Goal: Transaction & Acquisition: Purchase product/service

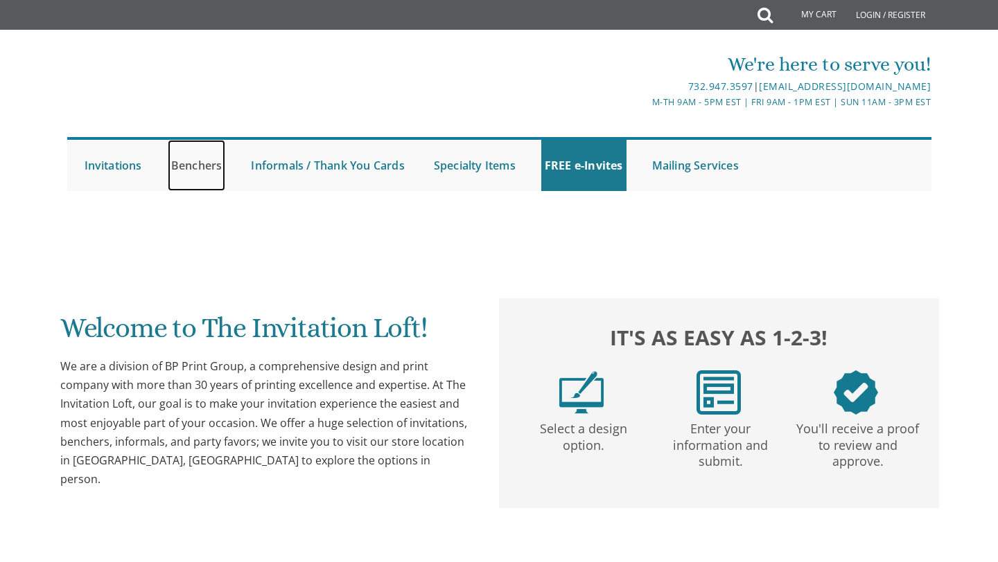
click at [193, 172] on link "Benchers" at bounding box center [197, 165] width 58 height 51
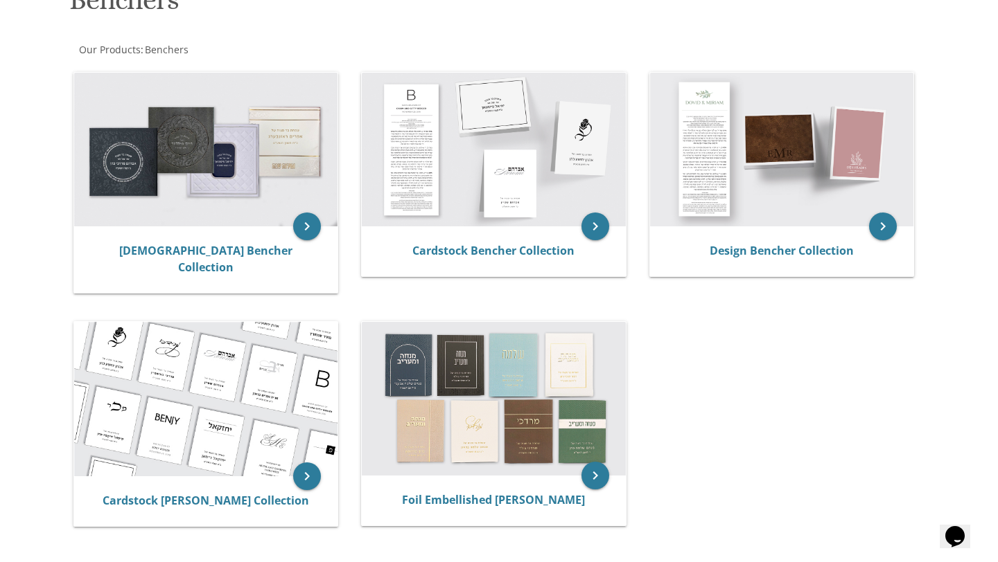
scroll to position [233, 0]
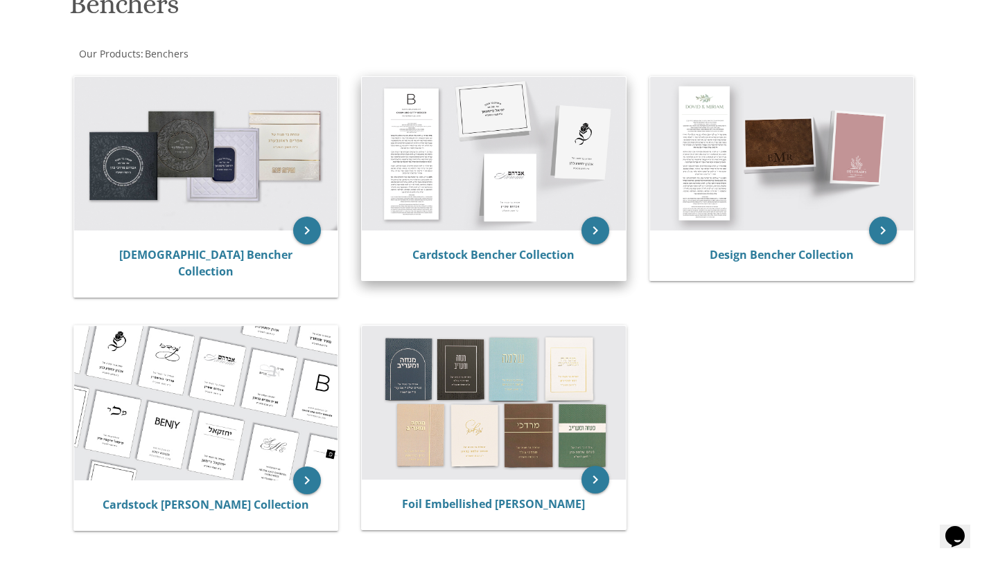
click at [428, 175] on img at bounding box center [494, 154] width 264 height 154
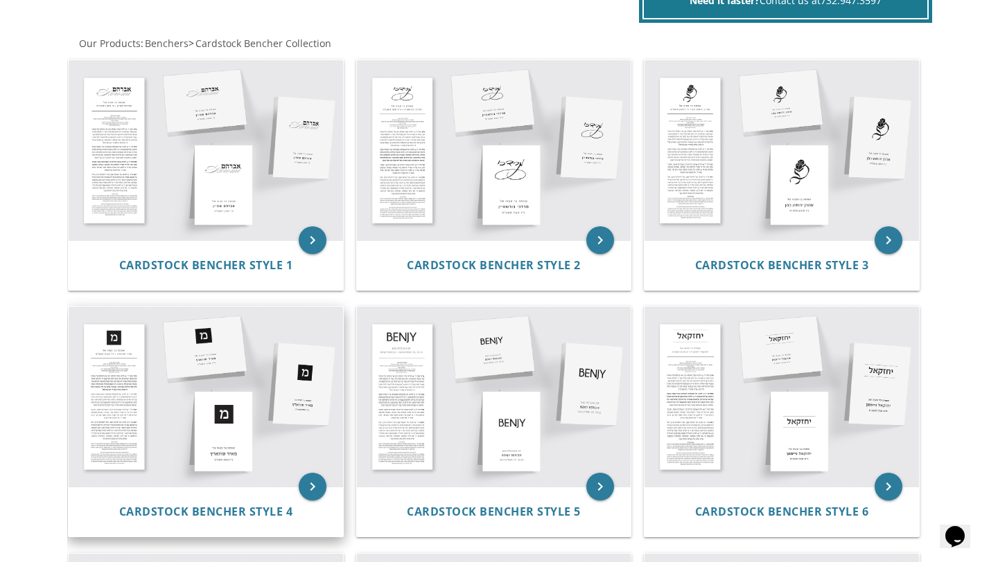
scroll to position [247, 0]
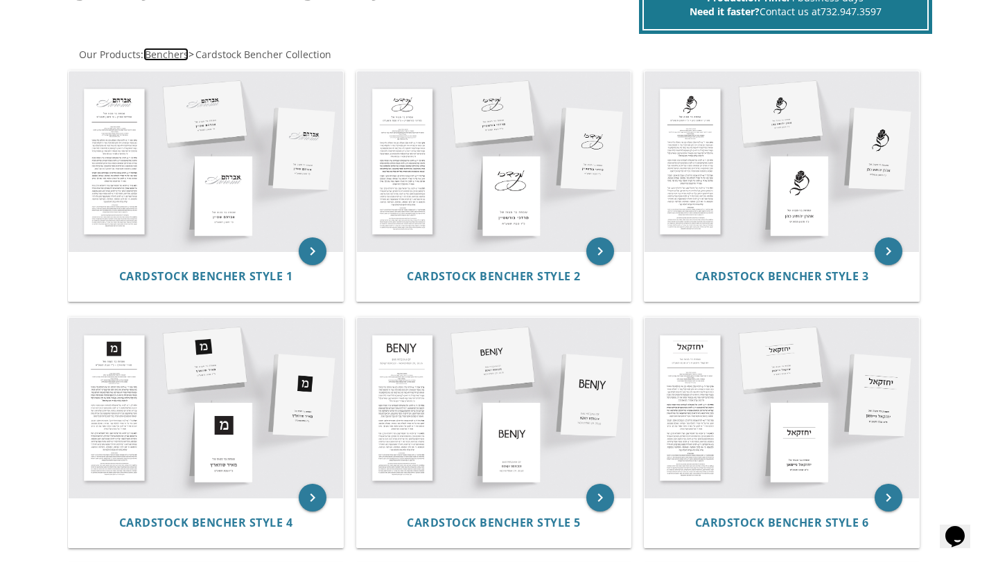
click at [172, 56] on span "Benchers" at bounding box center [167, 54] width 44 height 13
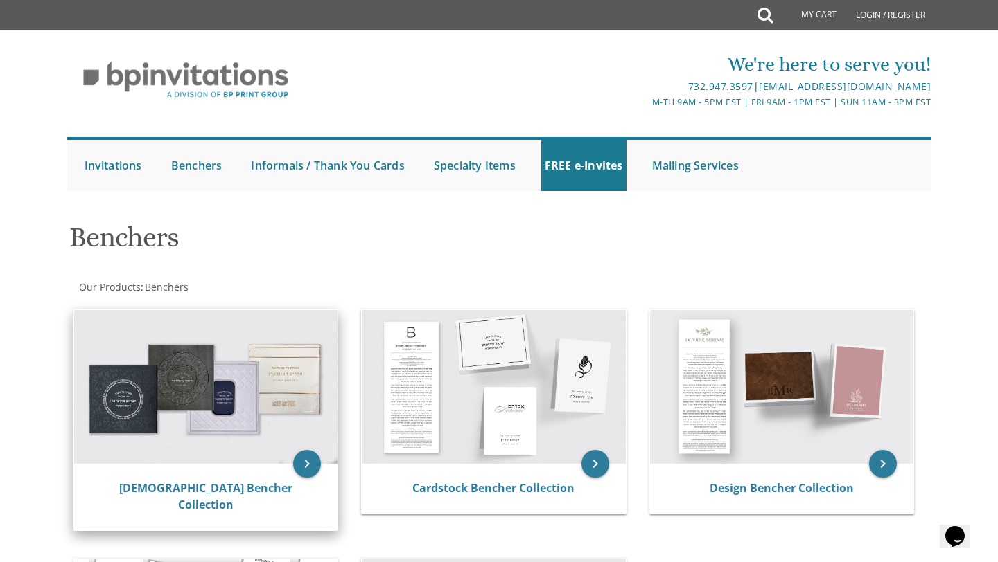
click at [207, 359] on img at bounding box center [206, 387] width 264 height 154
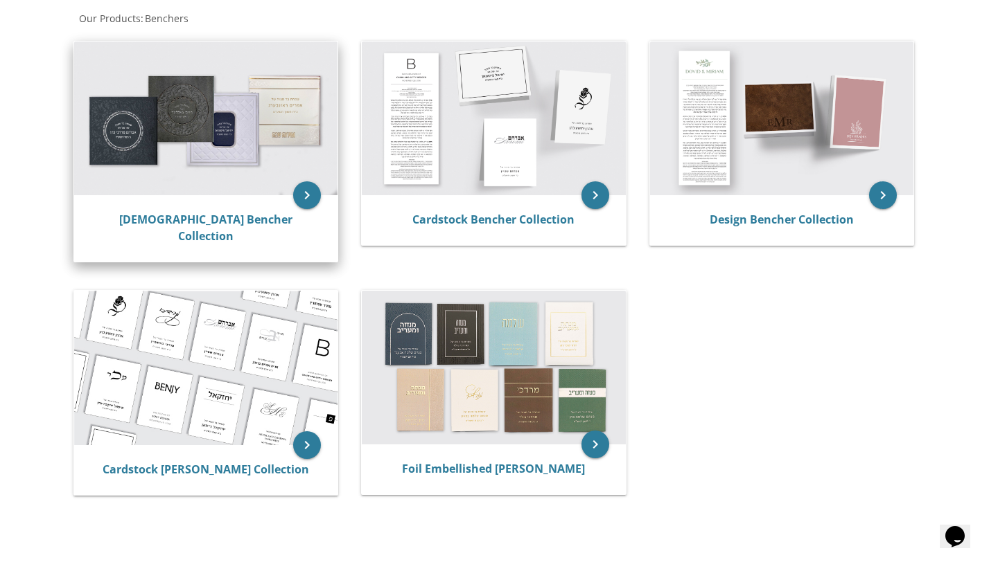
scroll to position [270, 0]
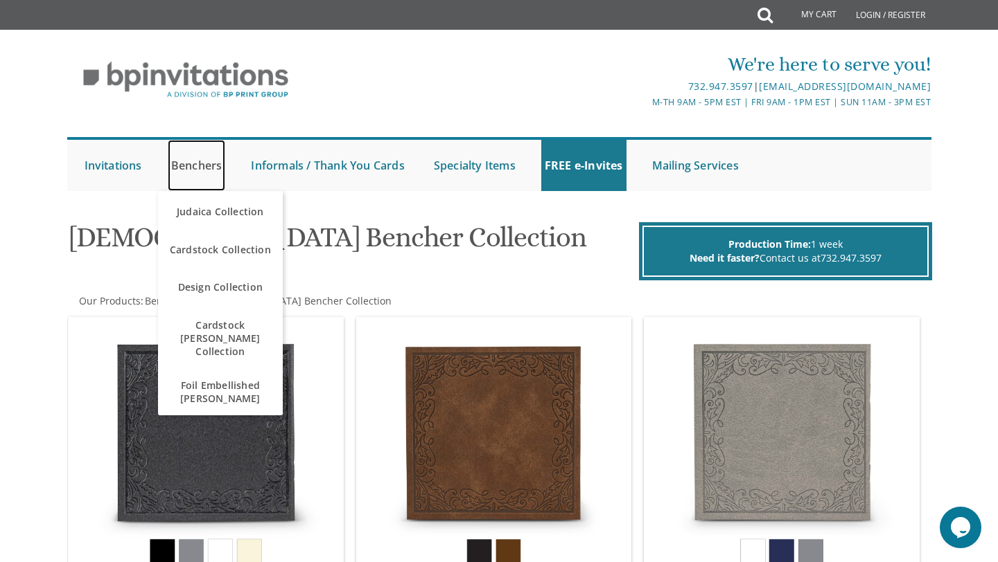
click at [186, 162] on link "Benchers" at bounding box center [197, 165] width 58 height 51
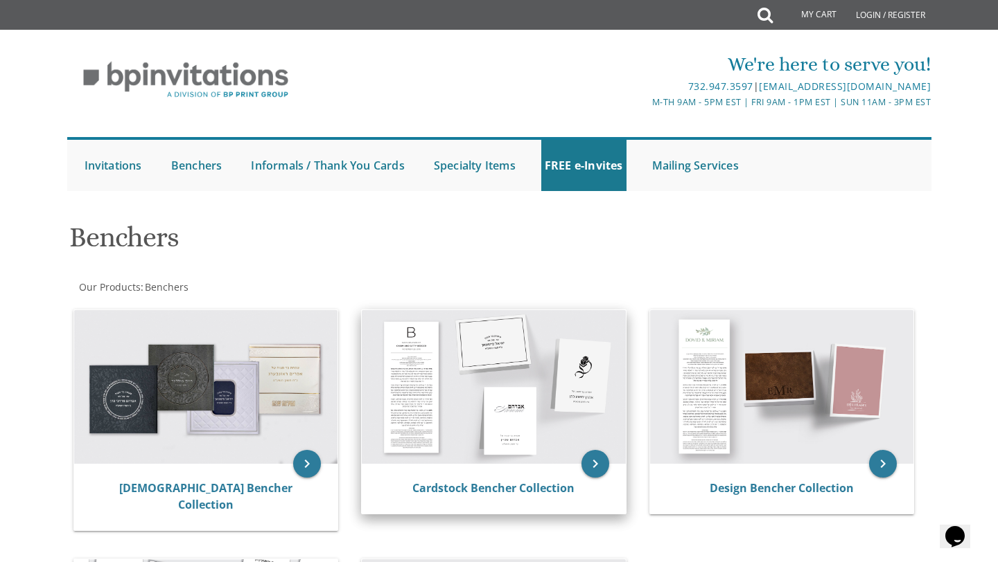
click at [517, 436] on img at bounding box center [494, 387] width 264 height 154
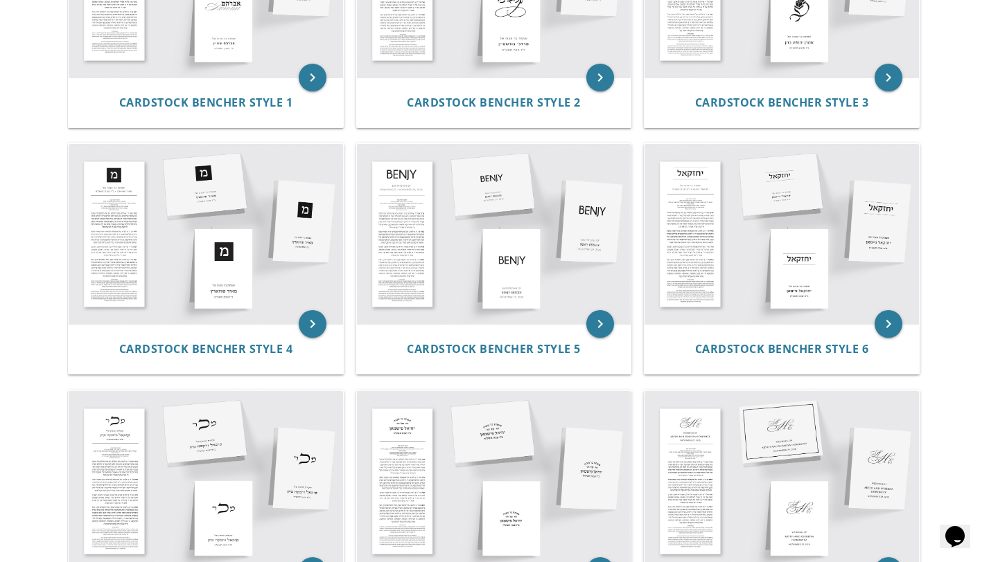
scroll to position [235, 0]
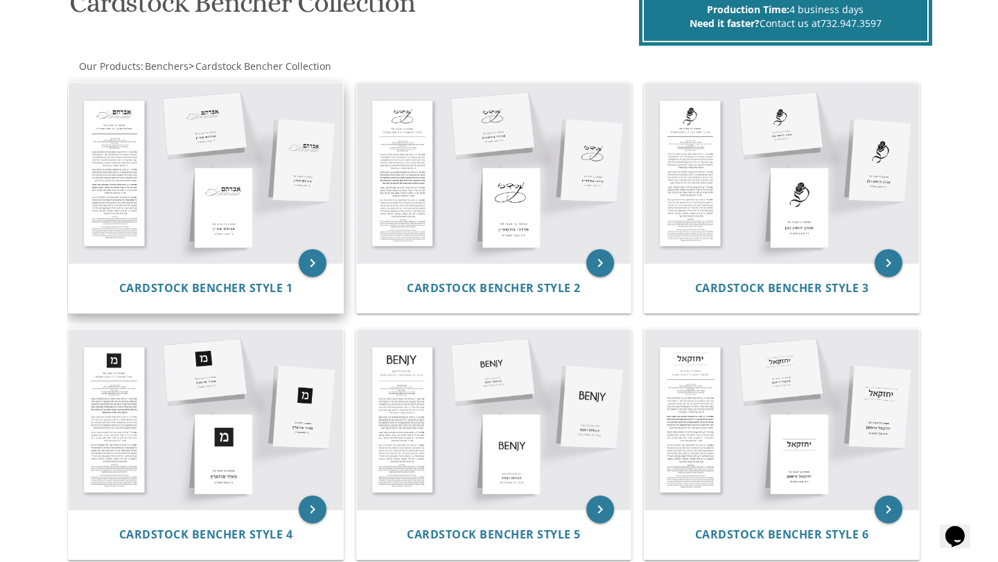
click at [265, 229] on img at bounding box center [206, 173] width 274 height 180
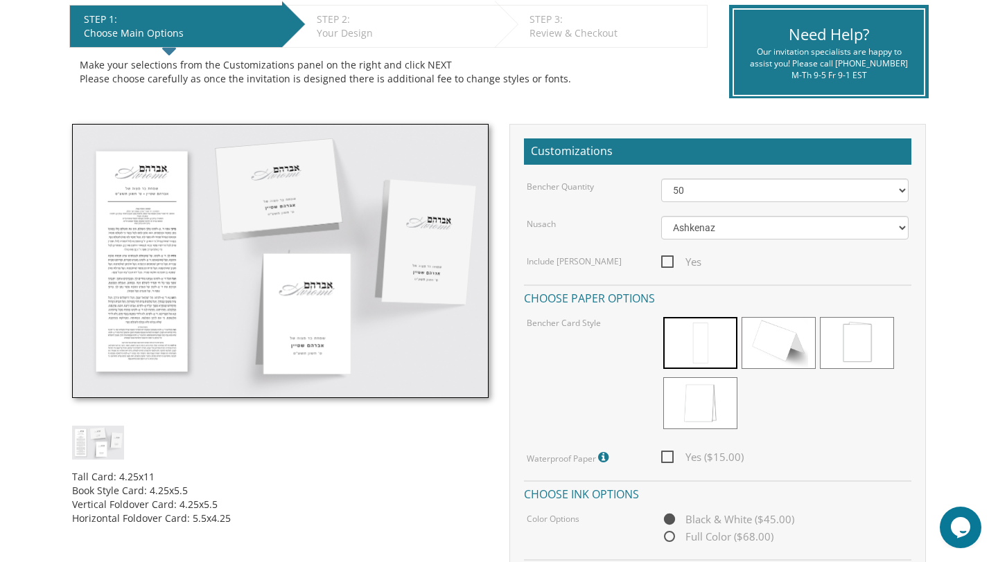
scroll to position [290, 0]
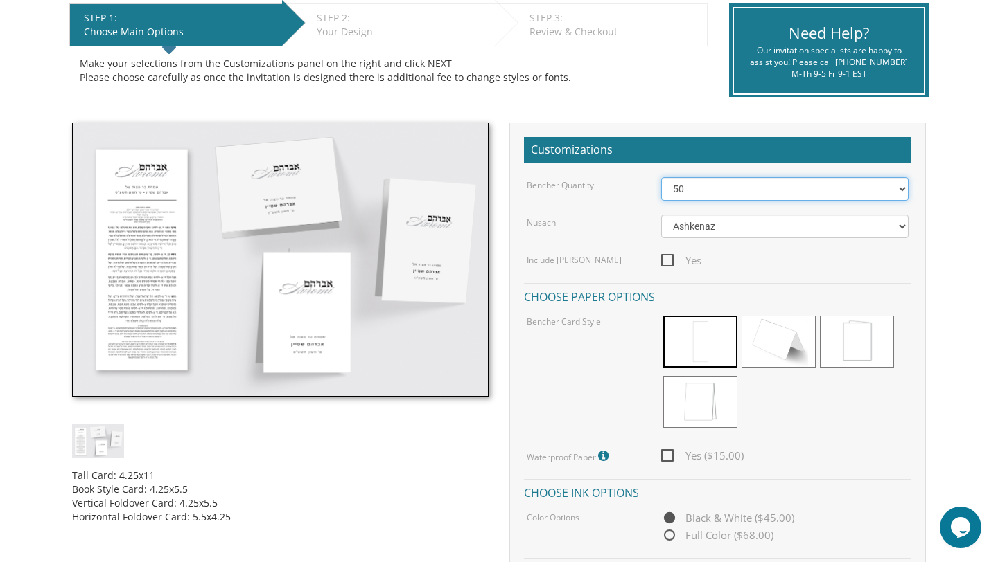
click at [683, 186] on select "50 60 70 80 90 100 125 150 175 200 225 250 275 300 325 350 375 400 425 450 475 …" at bounding box center [785, 189] width 248 height 24
select select "80"
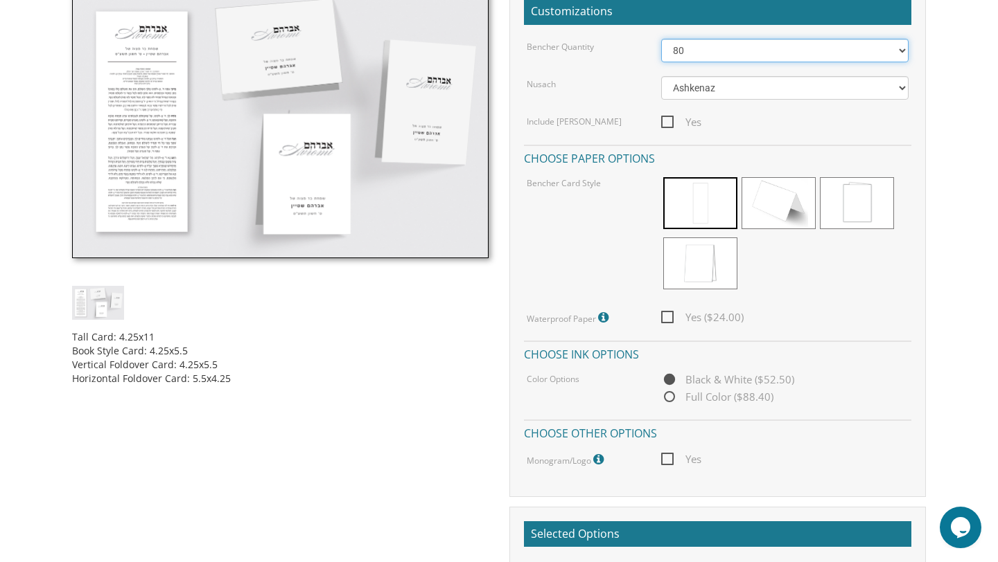
scroll to position [436, 0]
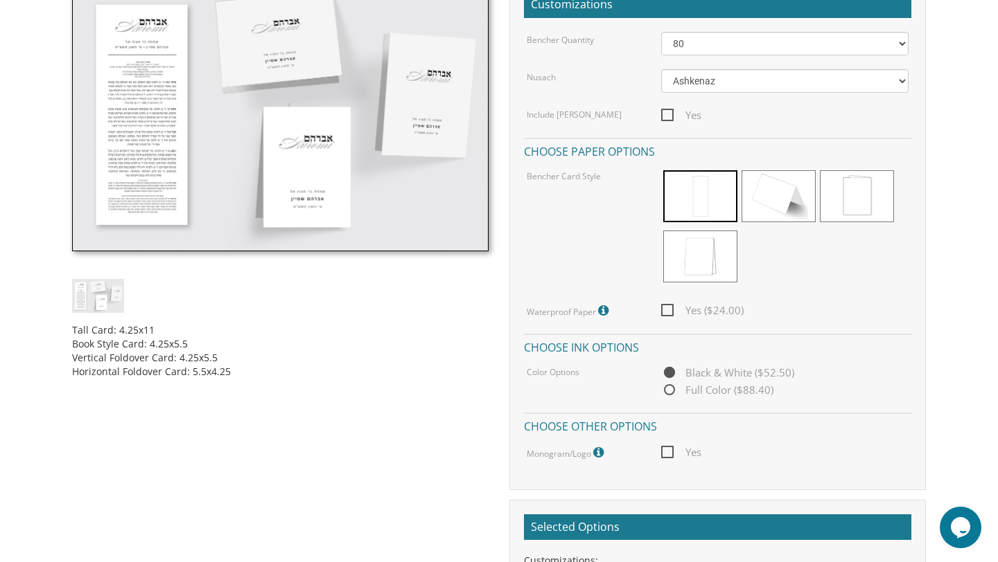
click at [668, 391] on span "Full Color ($88.40)" at bounding box center [717, 390] width 112 height 17
click at [668, 391] on input "Full Color ($88.40)" at bounding box center [665, 391] width 9 height 9
radio input "true"
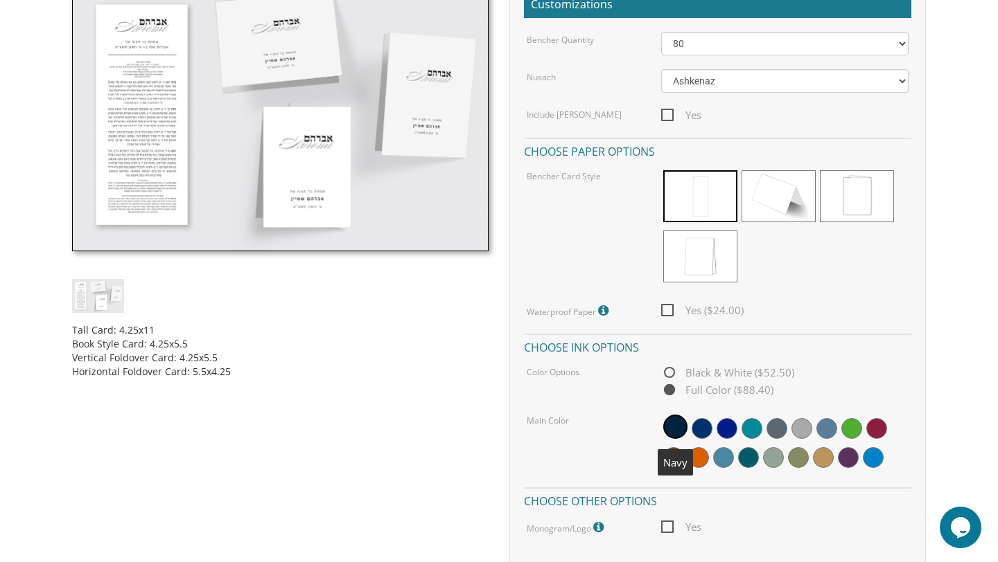
click at [666, 426] on span at bounding box center [675, 427] width 24 height 24
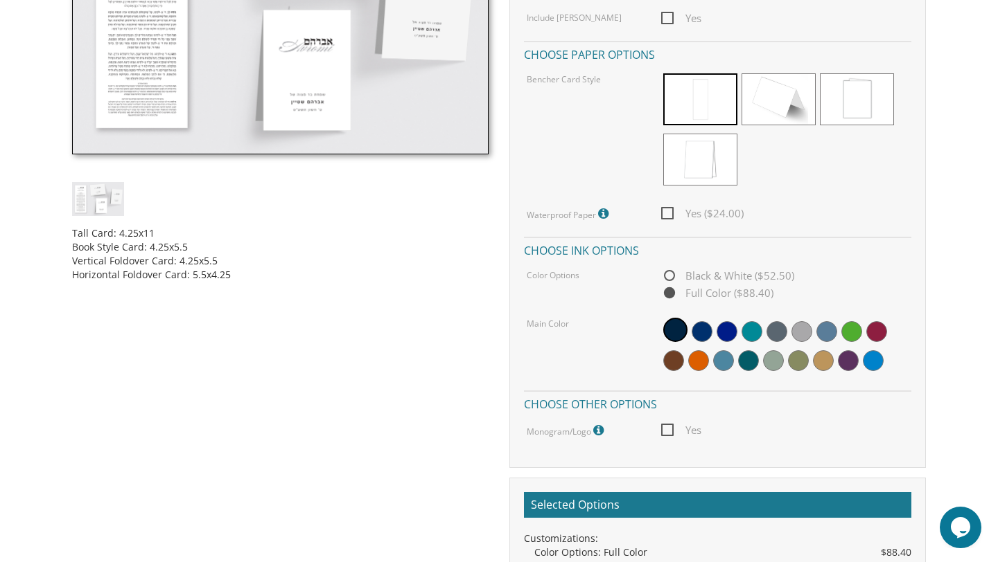
scroll to position [538, 0]
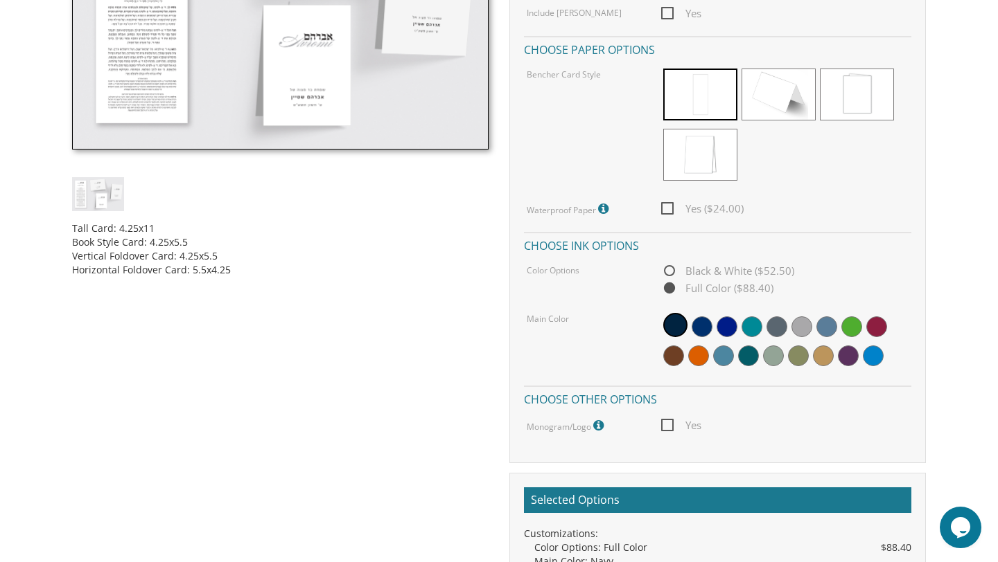
click at [669, 426] on span "Yes" at bounding box center [681, 425] width 40 height 17
click at [669, 426] on input "Yes" at bounding box center [665, 424] width 9 height 9
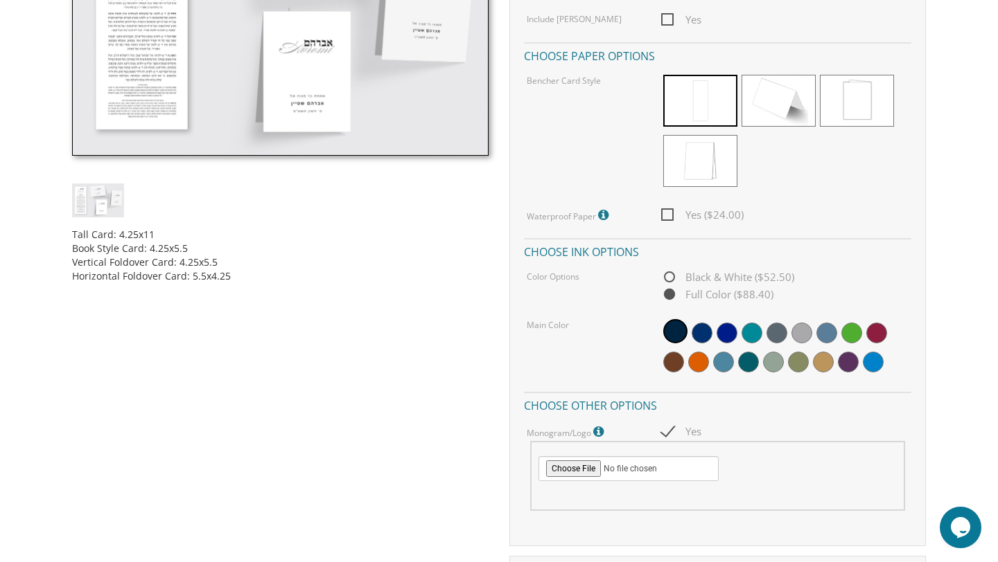
scroll to position [532, 0]
click at [674, 425] on span "Yes" at bounding box center [681, 431] width 40 height 17
click at [670, 425] on input "Yes" at bounding box center [665, 429] width 9 height 9
checkbox input "false"
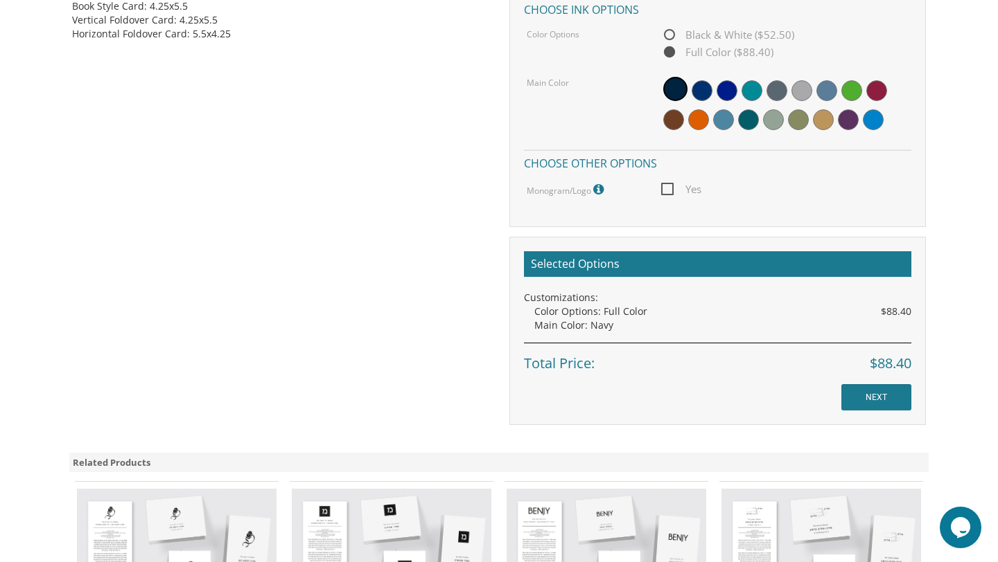
scroll to position [775, 0]
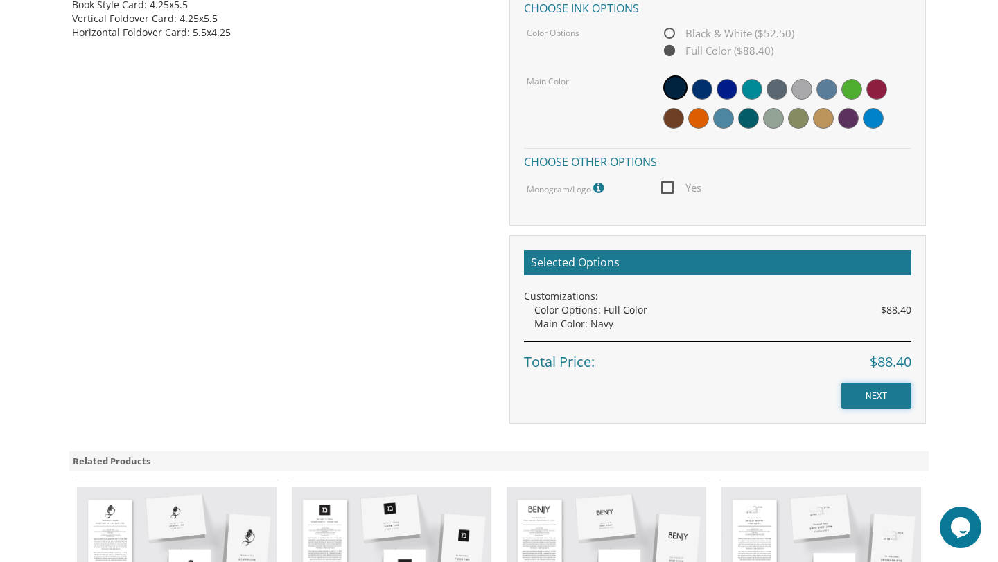
click at [860, 393] on input "NEXT" at bounding box center [876, 396] width 70 height 26
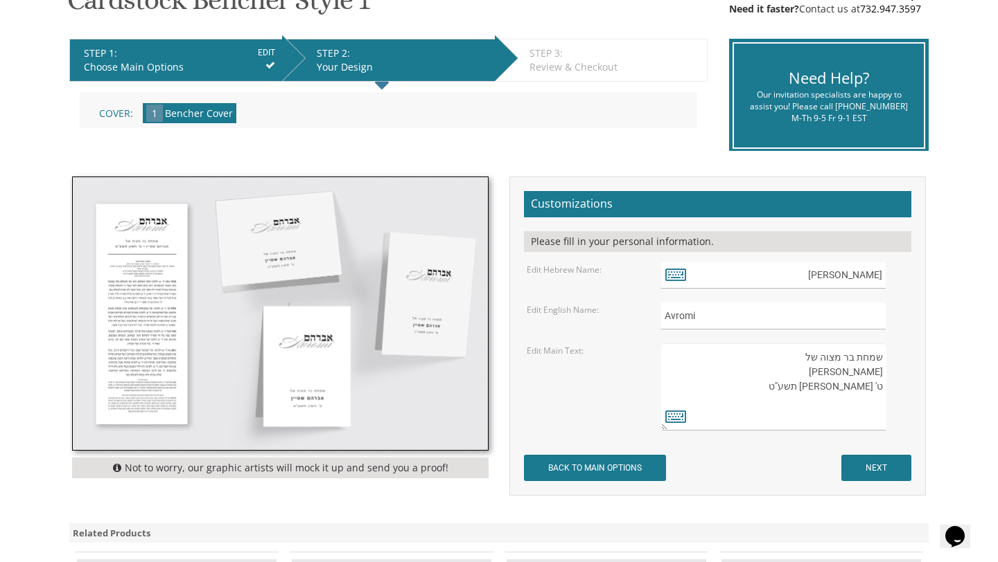
scroll to position [256, 0]
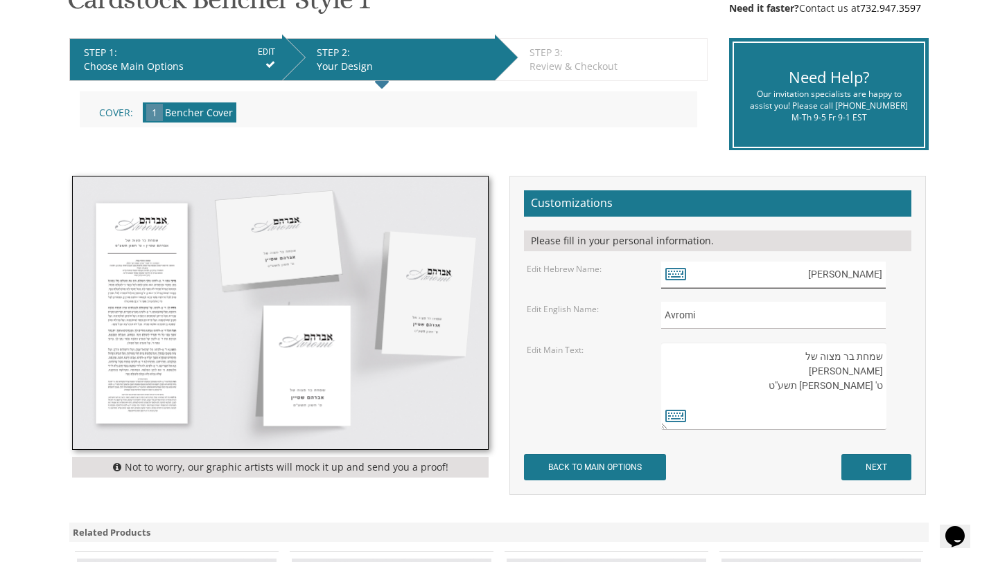
click at [845, 274] on input "[PERSON_NAME]" at bounding box center [773, 275] width 225 height 27
click at [846, 275] on input "[PERSON_NAME]" at bounding box center [773, 275] width 225 height 27
click at [670, 275] on icon at bounding box center [675, 273] width 21 height 19
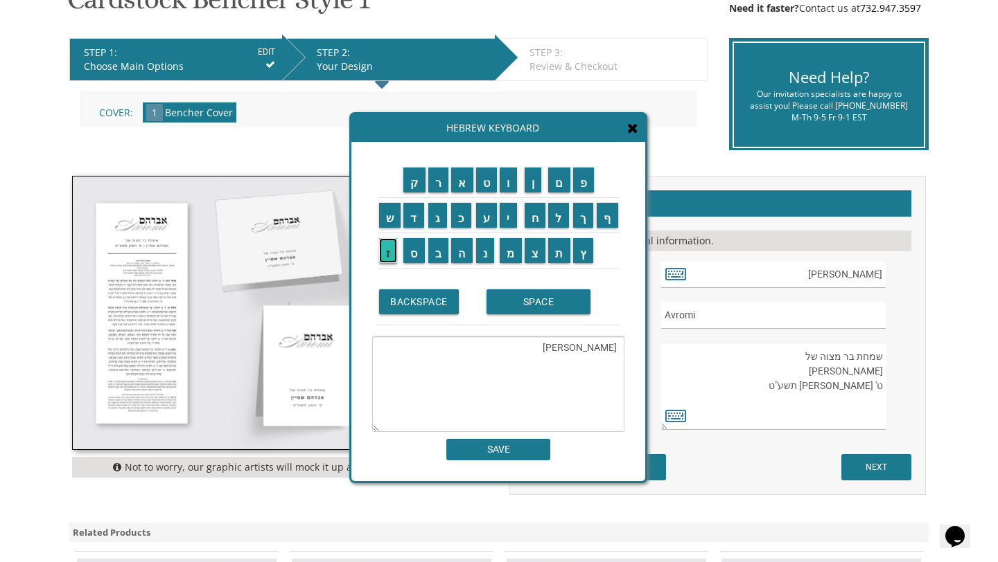
click at [379, 256] on input "ז" at bounding box center [388, 250] width 19 height 25
type textarea "א"
click at [389, 252] on input "ז" at bounding box center [388, 250] width 19 height 25
click at [484, 213] on input "ע" at bounding box center [486, 215] width 21 height 25
click at [560, 222] on input "ל" at bounding box center [558, 215] width 21 height 25
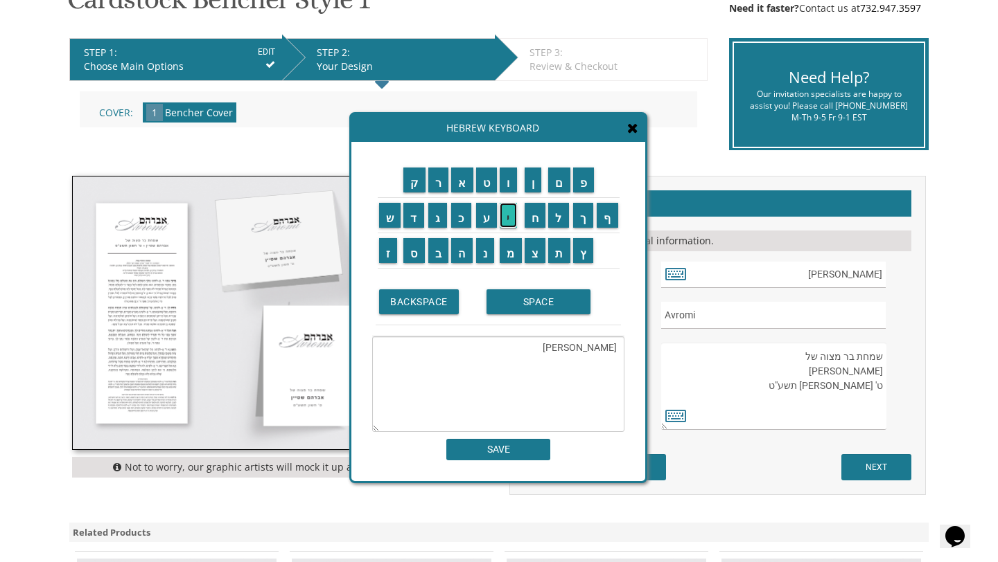
click at [512, 224] on input "י" at bounding box center [507, 215] width 17 height 25
type textarea "זעלי"
click at [509, 450] on input "SAVE" at bounding box center [498, 449] width 104 height 21
type input "זעלי"
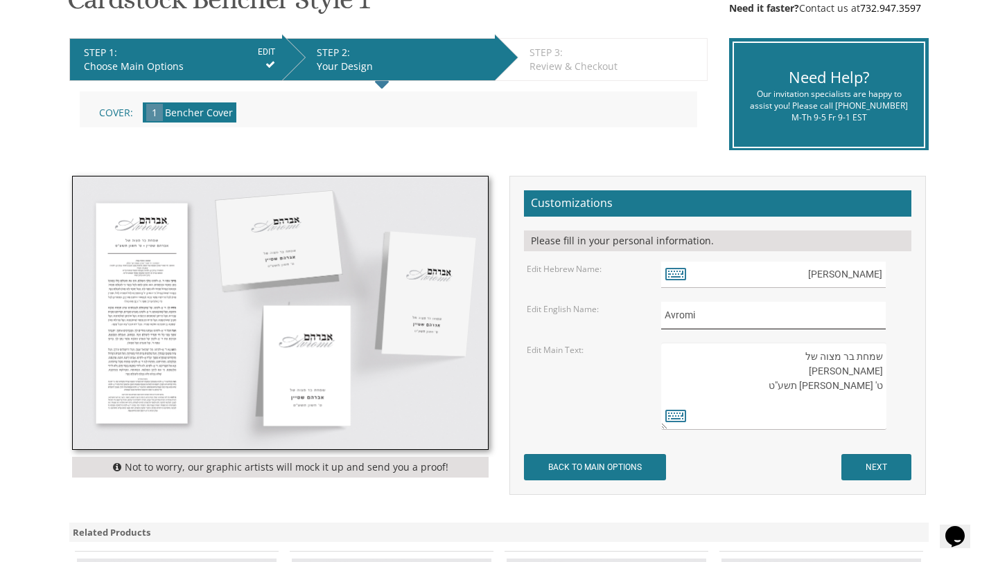
click at [699, 321] on input "Avromi" at bounding box center [773, 315] width 225 height 27
type input "Zeli"
click at [729, 333] on form "Customizations Please fill in your personal information. Edit Hebrew Name: זעלי…" at bounding box center [717, 335] width 387 height 290
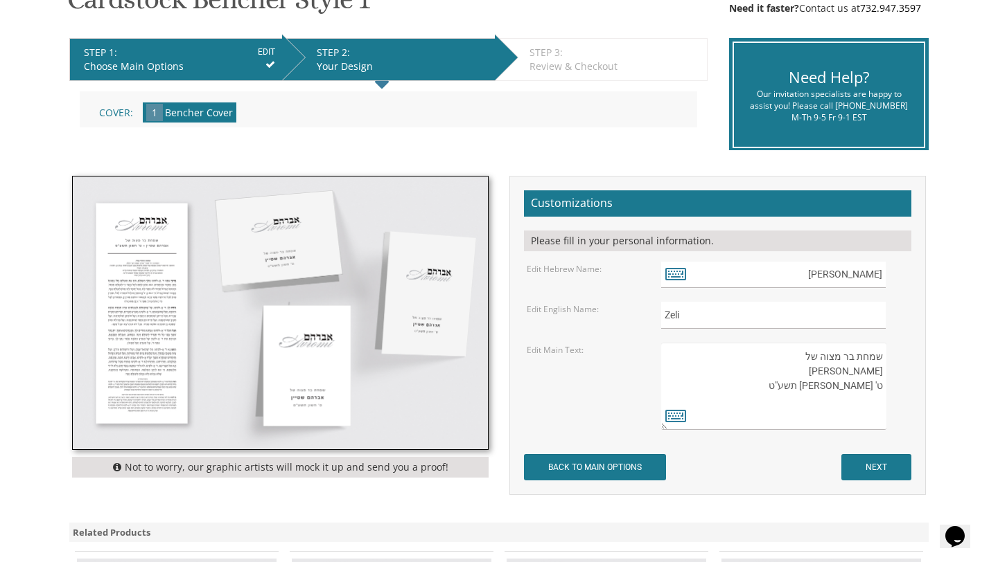
drag, startPoint x: 824, startPoint y: 369, endPoint x: 881, endPoint y: 369, distance: 56.8
click at [881, 370] on textarea "שמחת בר מצוה של אברהם שטיין ט' חשון תשע"ט" at bounding box center [773, 386] width 225 height 87
click at [673, 420] on icon at bounding box center [675, 415] width 21 height 19
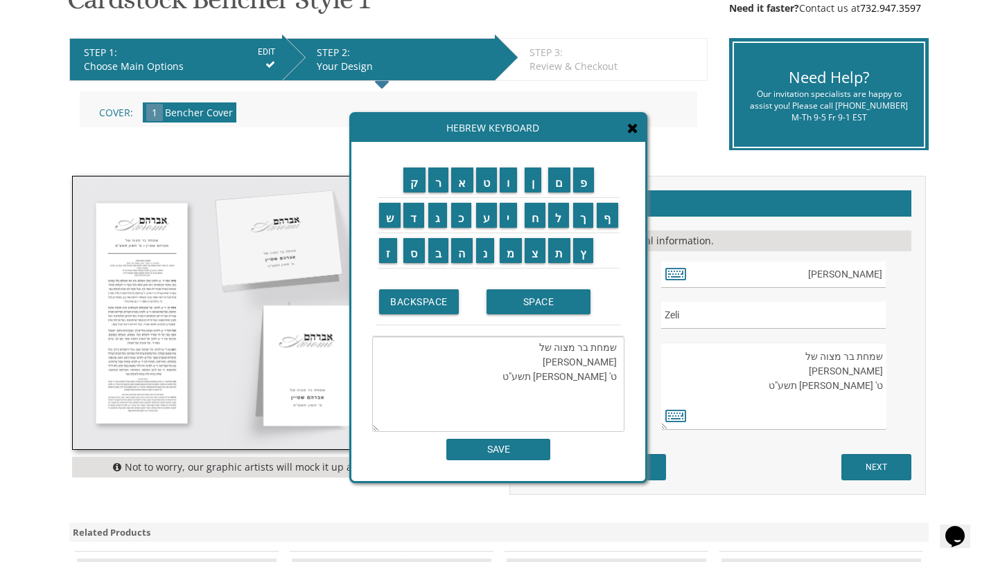
drag, startPoint x: 551, startPoint y: 378, endPoint x: 623, endPoint y: 362, distance: 74.3
click at [623, 362] on textarea "שמחת בר מצוה של אברהם שטיין ט' חשון תשע"ט" at bounding box center [498, 385] width 252 height 96
click at [386, 252] on input "ז" at bounding box center [388, 250] width 19 height 25
click at [488, 215] on input "ע" at bounding box center [486, 215] width 21 height 25
click at [556, 224] on input "ל" at bounding box center [558, 215] width 21 height 25
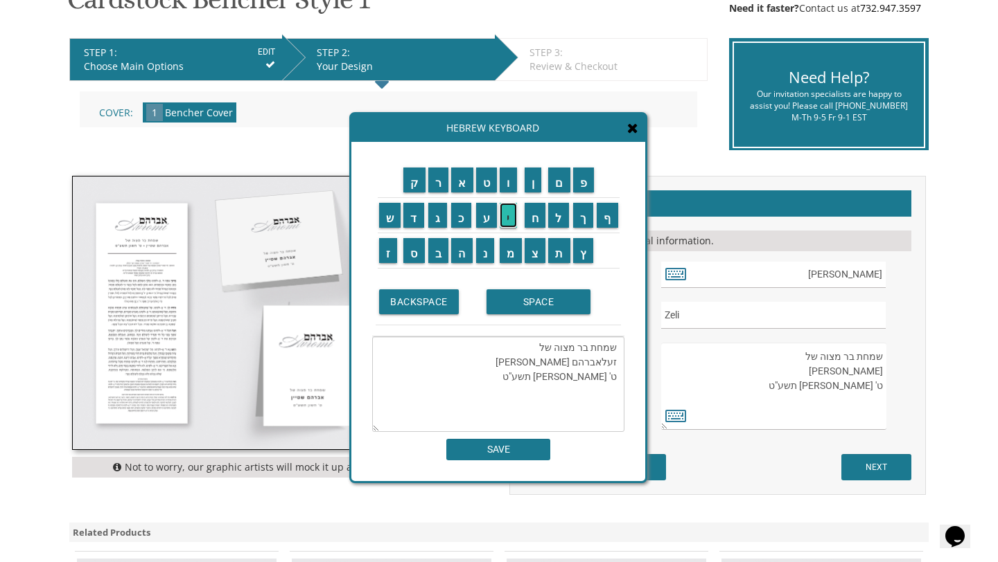
click at [515, 222] on input "י" at bounding box center [507, 215] width 17 height 25
click at [544, 303] on input "SPACE" at bounding box center [538, 302] width 104 height 25
click at [466, 183] on input "א" at bounding box center [462, 180] width 22 height 25
click at [507, 216] on input "י" at bounding box center [507, 215] width 17 height 25
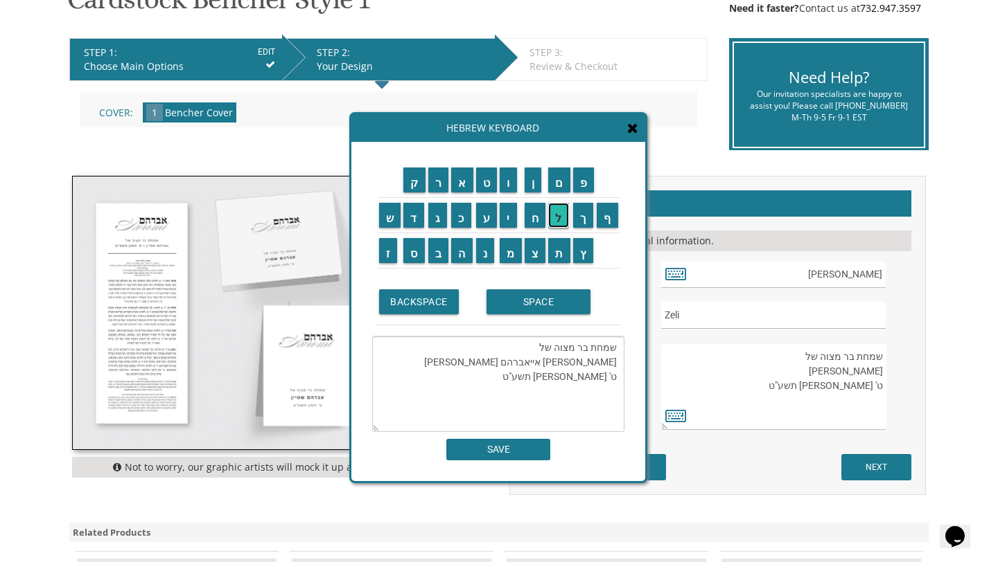
click at [555, 222] on input "ל" at bounding box center [558, 215] width 21 height 25
click at [442, 253] on input "ב" at bounding box center [438, 250] width 21 height 25
click at [508, 188] on input "ו" at bounding box center [507, 180] width 17 height 25
click at [508, 220] on input "י" at bounding box center [507, 215] width 17 height 25
click at [556, 190] on input "ם" at bounding box center [559, 180] width 22 height 25
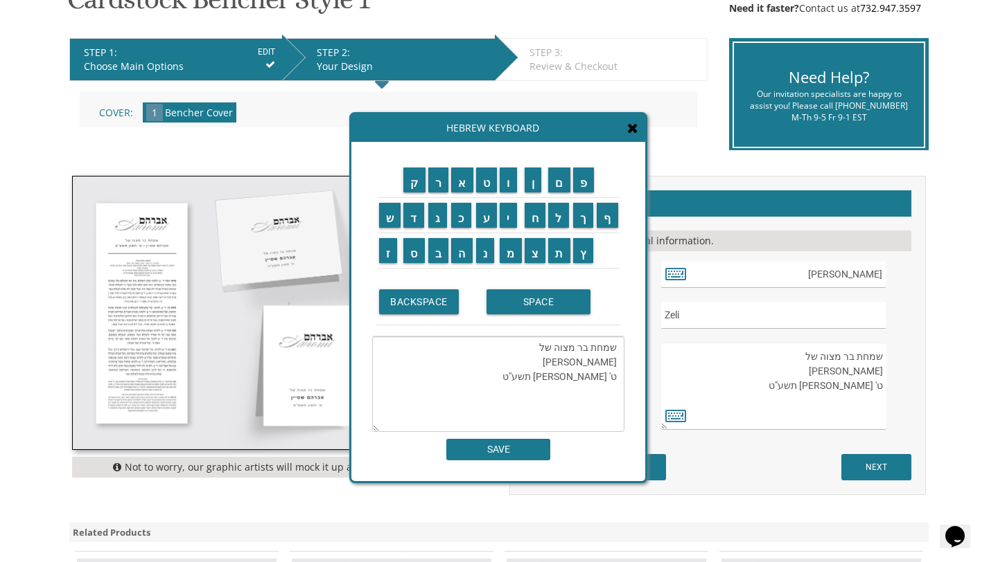
click at [552, 380] on textarea "שמחת בר מצוה של זעלי איילבוים ט' חשון תשע"ט" at bounding box center [498, 385] width 252 height 96
click at [390, 251] on input "ז" at bounding box center [388, 250] width 19 height 25
click at [533, 301] on input "SPACE" at bounding box center [538, 302] width 104 height 25
click at [482, 186] on input "ט" at bounding box center [486, 180] width 21 height 25
click at [439, 254] on input "ב" at bounding box center [438, 250] width 21 height 25
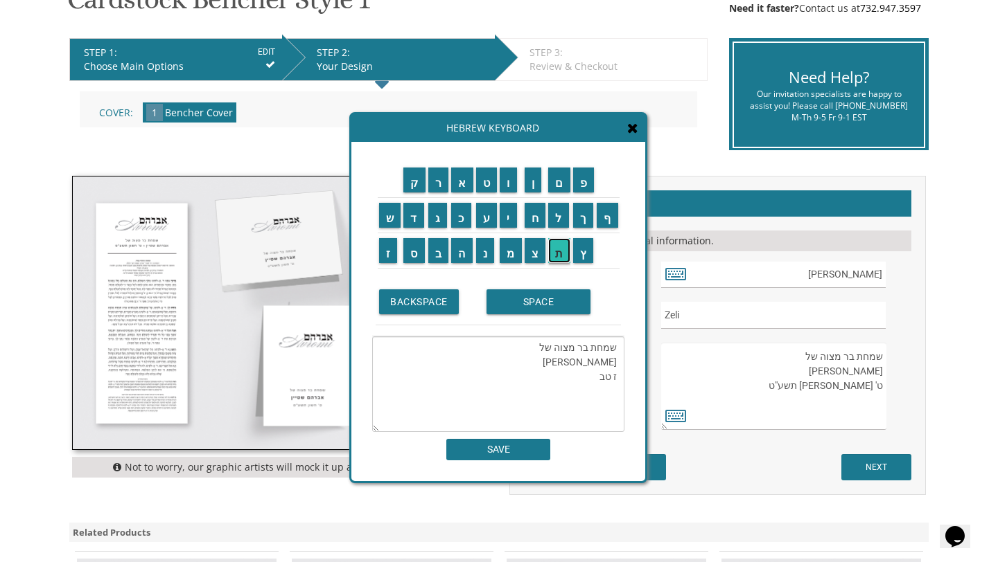
click at [556, 252] on input "ת" at bounding box center [559, 250] width 22 height 25
click at [530, 301] on input "SPACE" at bounding box center [538, 302] width 104 height 25
click at [564, 251] on input "ת" at bounding box center [559, 250] width 22 height 25
click at [393, 211] on input "ש" at bounding box center [390, 215] width 22 height 25
click at [592, 196] on td "פ" at bounding box center [583, 180] width 24 height 35
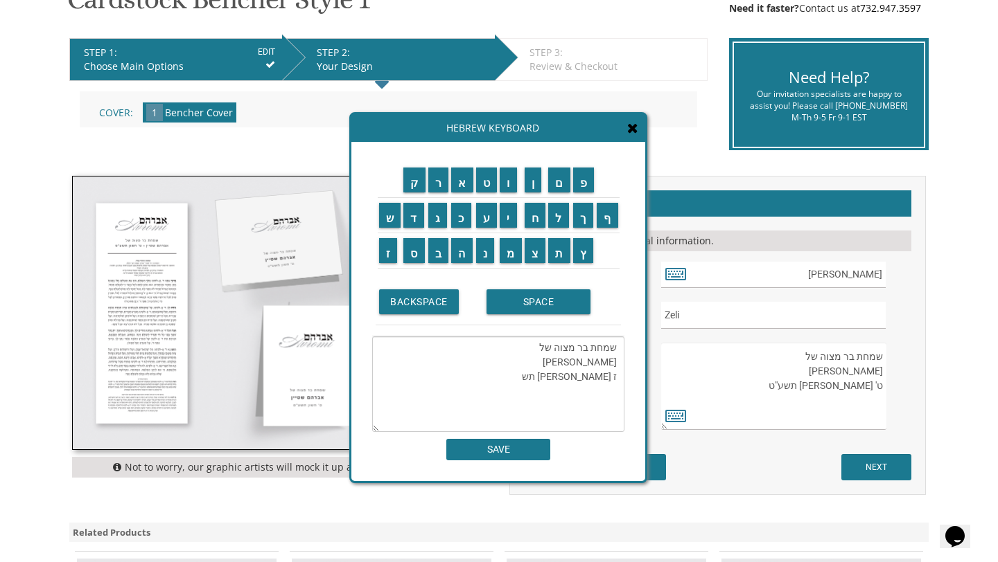
click at [587, 193] on td "פ" at bounding box center [583, 180] width 24 height 35
click at [571, 384] on textarea "שמחת בר מצוה של זעלי איילבוים ז טבת תש" at bounding box center [498, 385] width 252 height 96
click at [588, 186] on input "פ" at bounding box center [583, 180] width 21 height 25
click at [513, 188] on input "ו" at bounding box center [507, 180] width 17 height 25
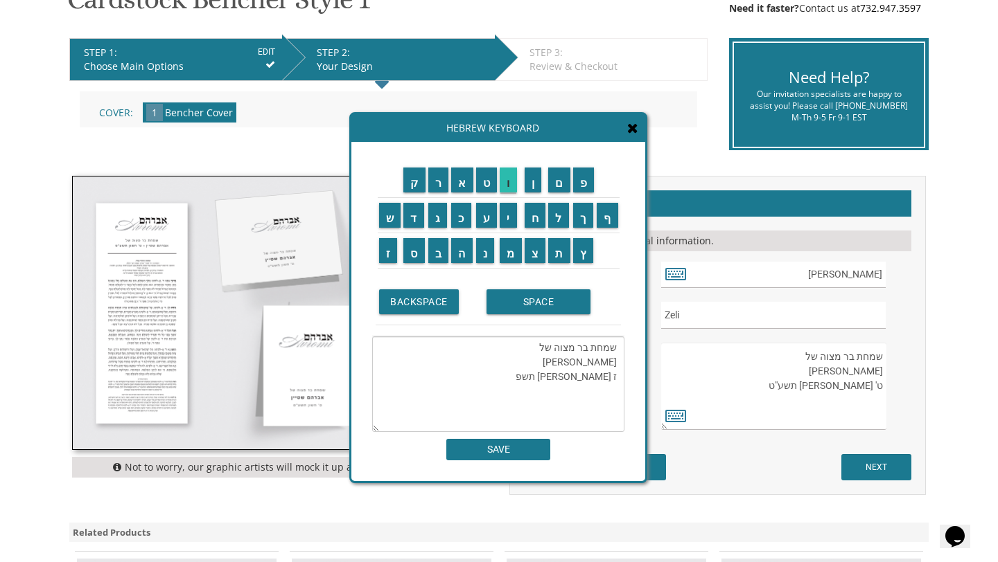
type textarea "שמחת בר מצוה של זעלי איילבוים ז טבת תשפו"
click at [489, 457] on input "SAVE" at bounding box center [498, 449] width 104 height 21
type textarea "שמחת בר מצוה של זעלי איילבוים ז טבת תשפו"
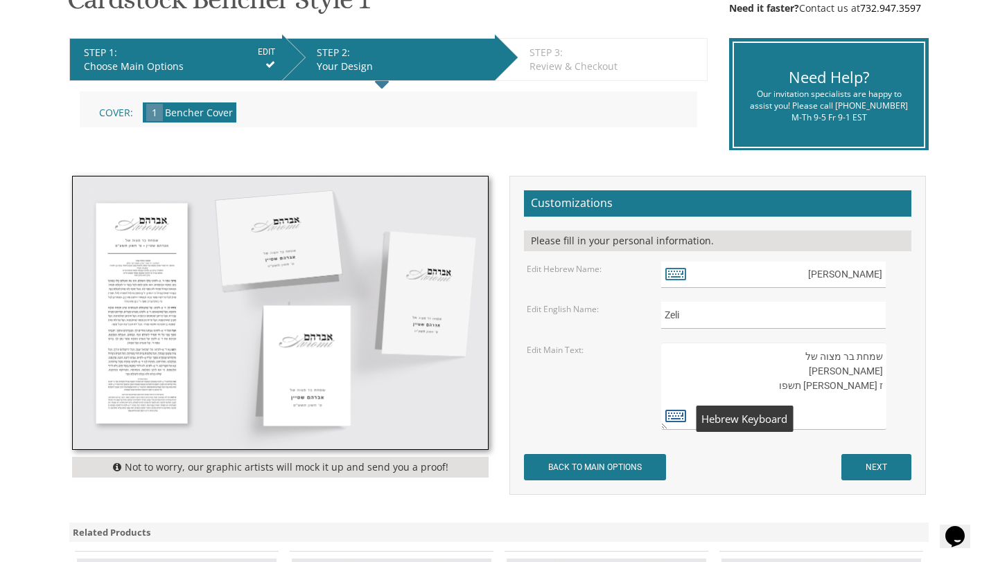
click at [680, 418] on icon at bounding box center [675, 415] width 21 height 19
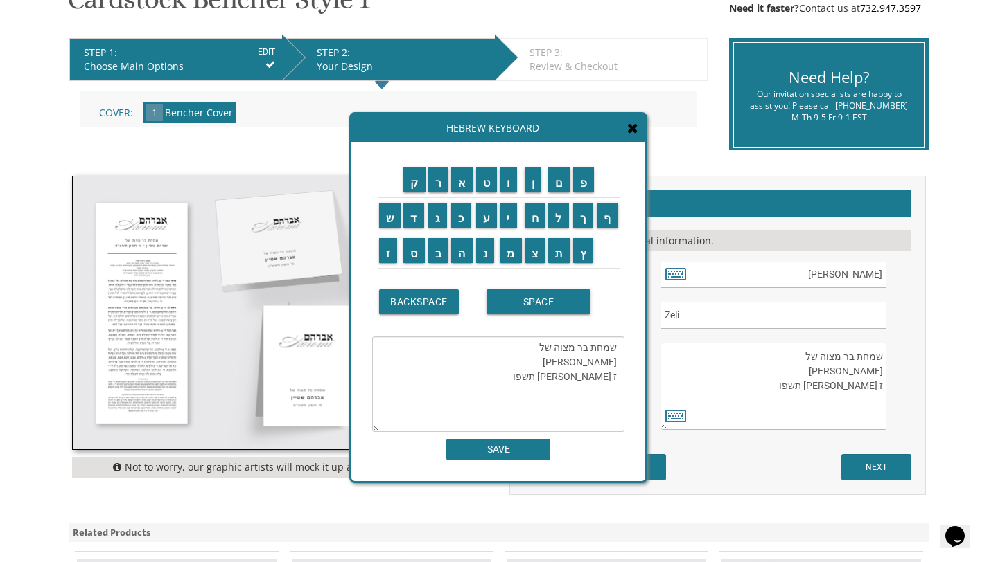
click at [563, 376] on textarea "שמחת בר מצוה של זעלי איילבוים ז טבת תשפו" at bounding box center [498, 385] width 252 height 96
click at [508, 190] on input "ו" at bounding box center [507, 180] width 17 height 25
type textarea "שמחת בר מצוה של זעלי איילבוים ז טבת תשפ"ו"
click at [505, 460] on input "SAVE" at bounding box center [498, 449] width 104 height 21
type textarea "שמחת בר מצוה של זעלי איילבוים ז טבת תשפ"ו"
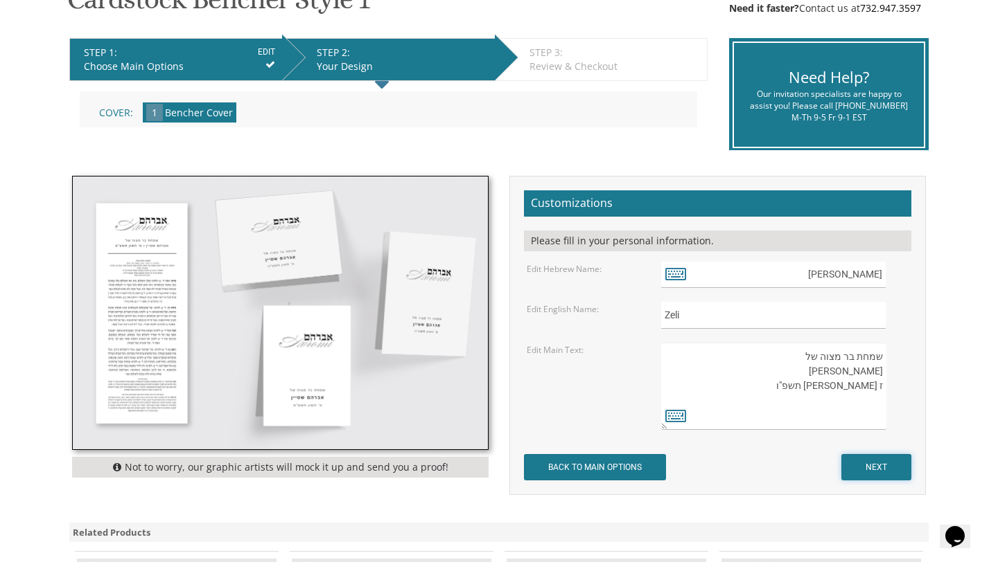
click at [872, 476] on input "NEXT" at bounding box center [876, 467] width 70 height 26
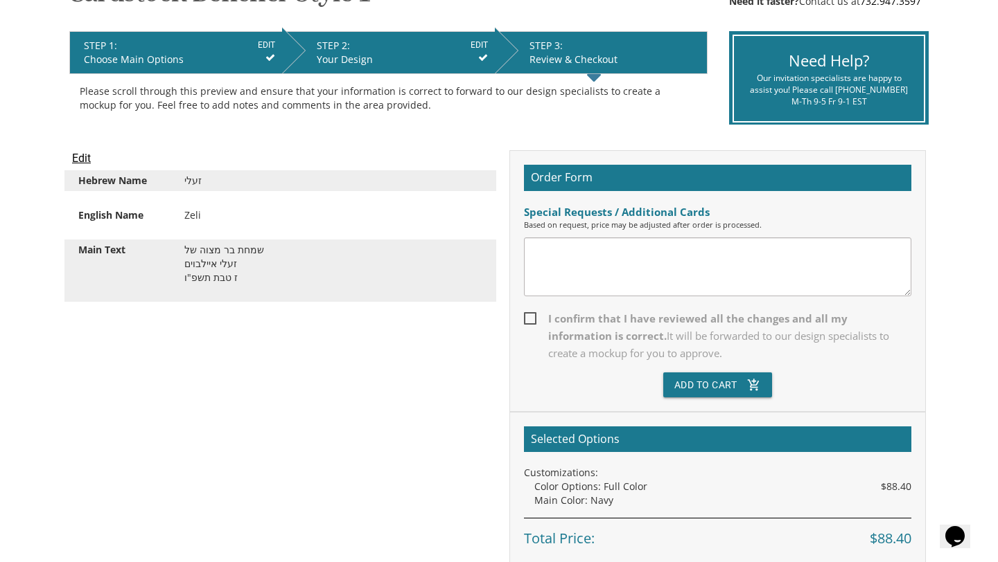
scroll to position [261, 0]
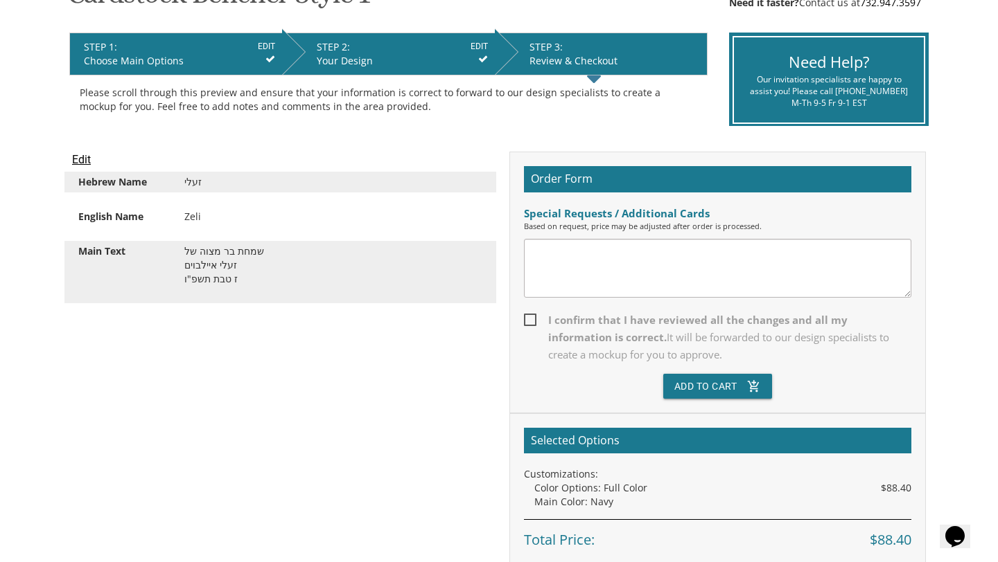
click at [594, 276] on textarea at bounding box center [717, 268] width 387 height 59
type textarea "Font should be gold"
click at [546, 319] on span "I confirm that I have reviewed all the changes and all my information is correc…" at bounding box center [717, 338] width 387 height 52
click at [533, 319] on input "I confirm that I have reviewed all the changes and all my information is correc…" at bounding box center [528, 318] width 9 height 9
checkbox input "true"
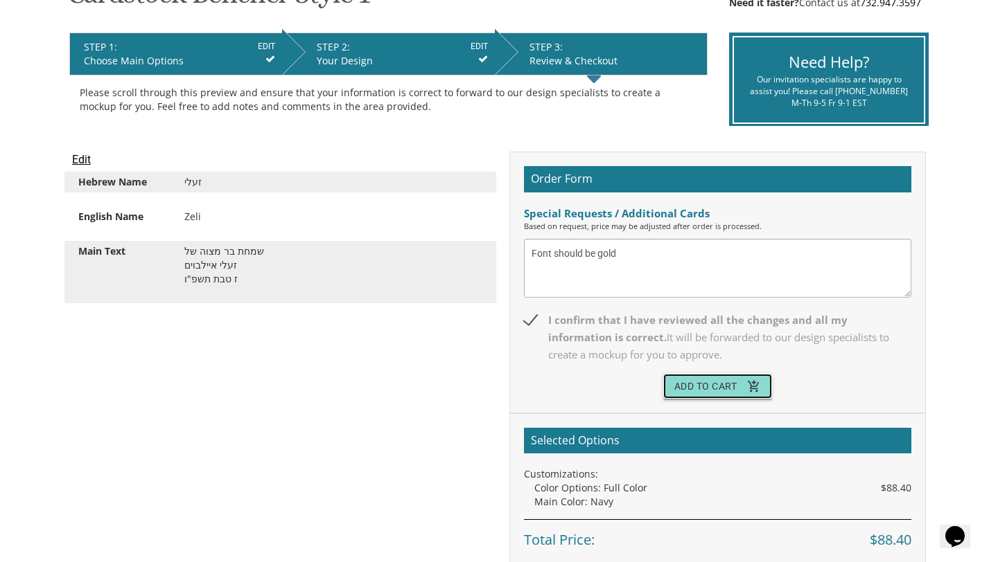
click at [668, 382] on button "Add To Cart add_shopping_cart" at bounding box center [717, 386] width 109 height 25
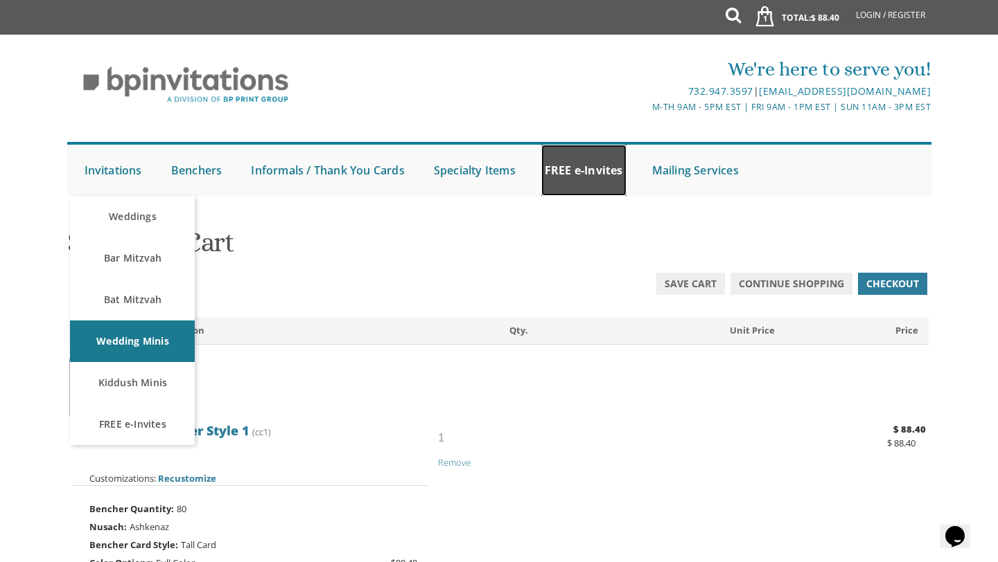
click at [585, 168] on link "FREE e-Invites" at bounding box center [583, 170] width 85 height 51
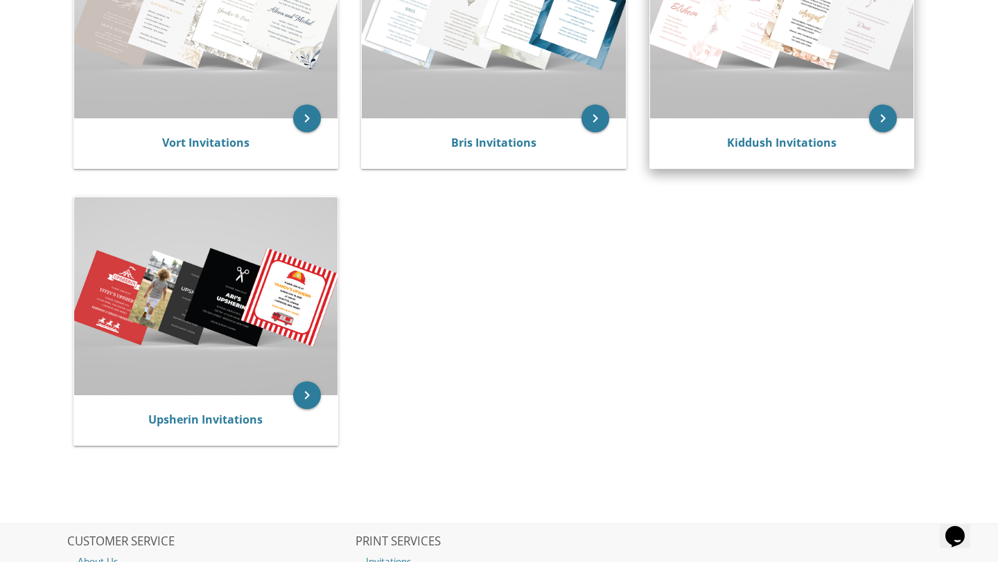
scroll to position [398, 0]
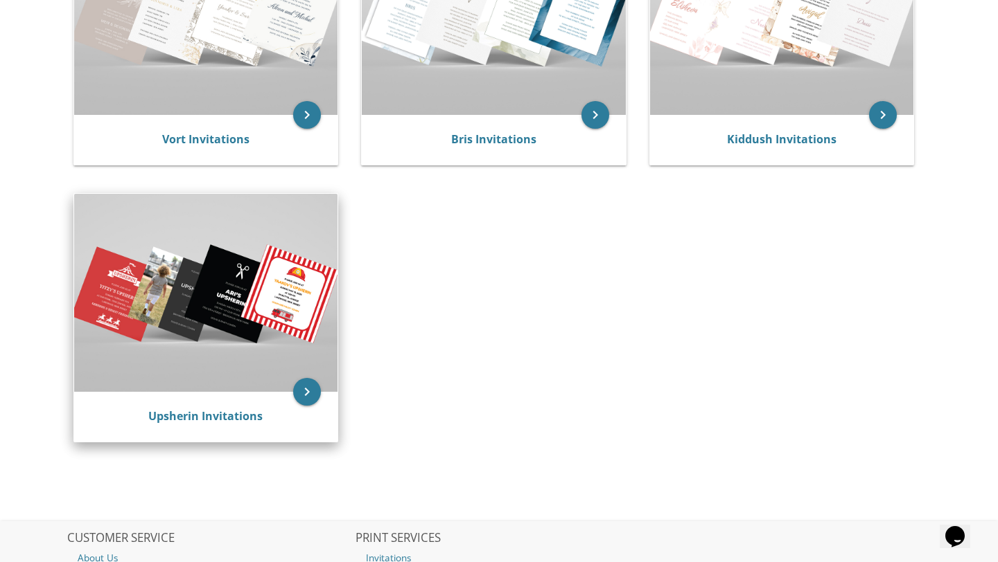
click at [299, 421] on div "Upsherin Invitations" at bounding box center [206, 417] width 231 height 17
click at [254, 333] on img at bounding box center [206, 292] width 264 height 197
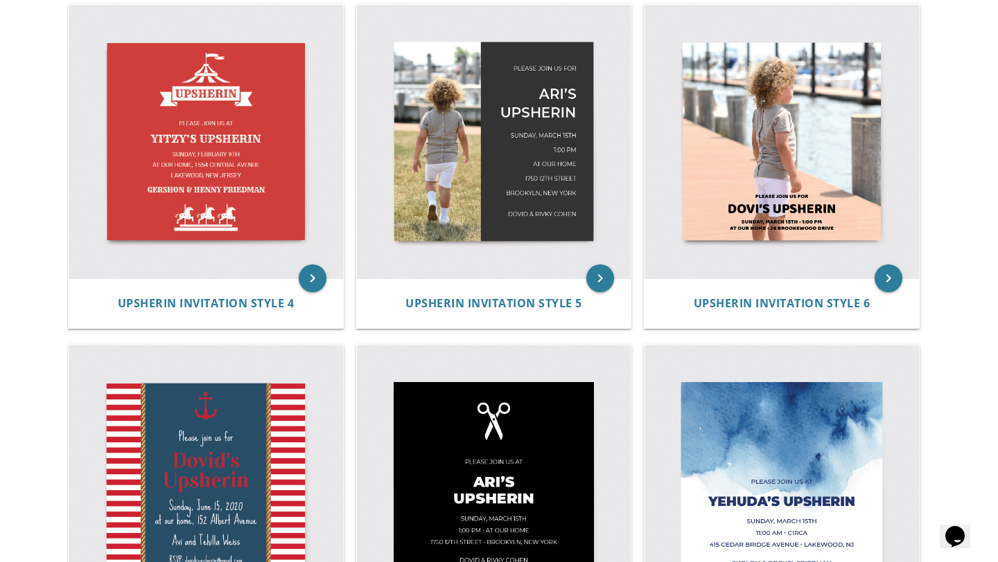
scroll to position [619, 0]
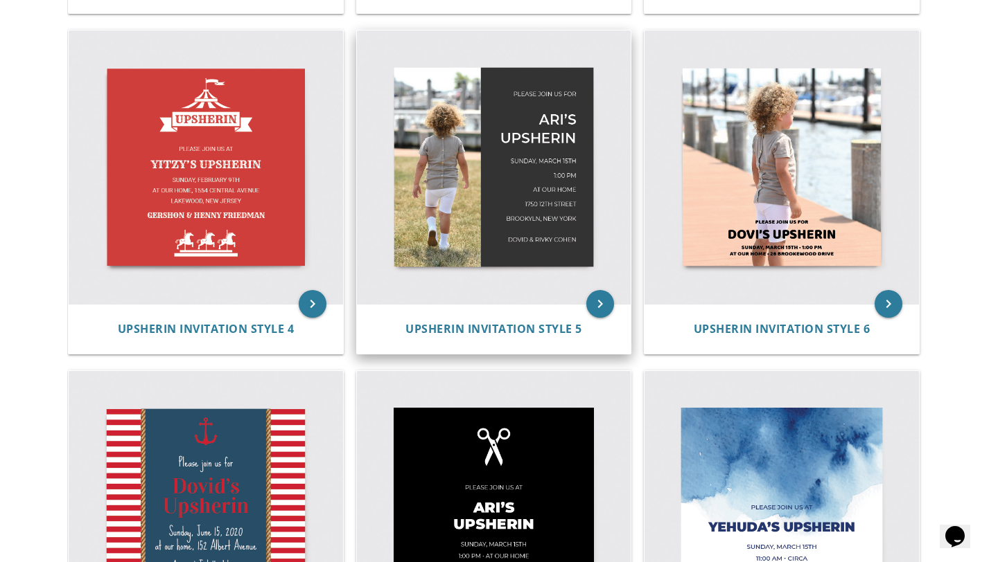
click at [520, 210] on img at bounding box center [494, 167] width 274 height 274
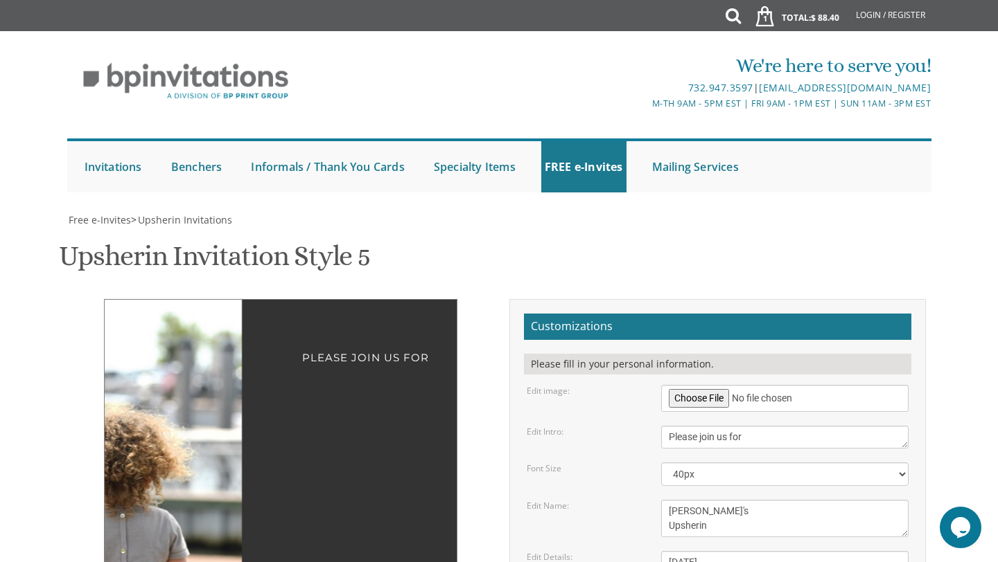
scroll to position [154, 0]
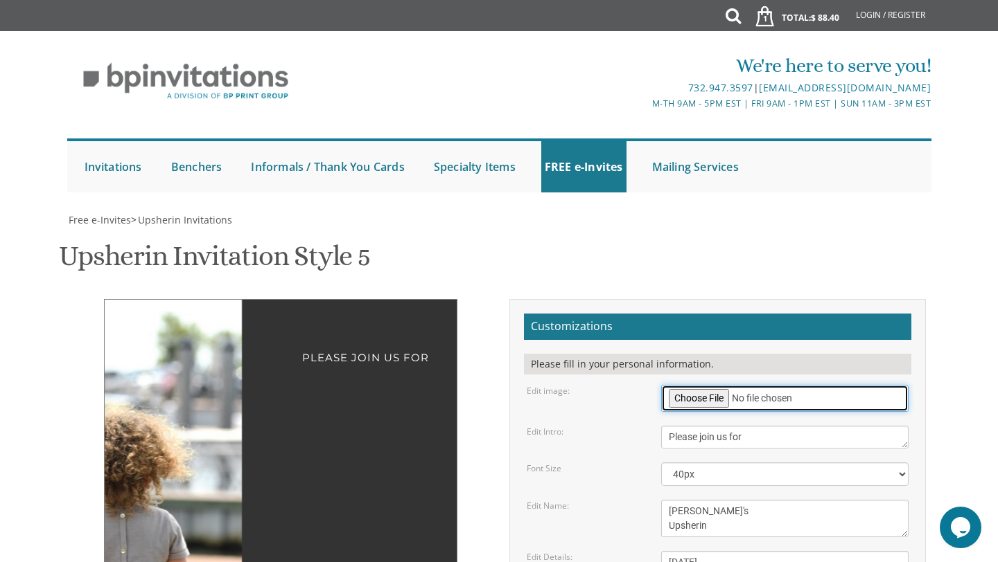
click at [691, 385] on input "file" at bounding box center [785, 398] width 248 height 27
type input "C:\fakepath\IMG_9919.jpg"
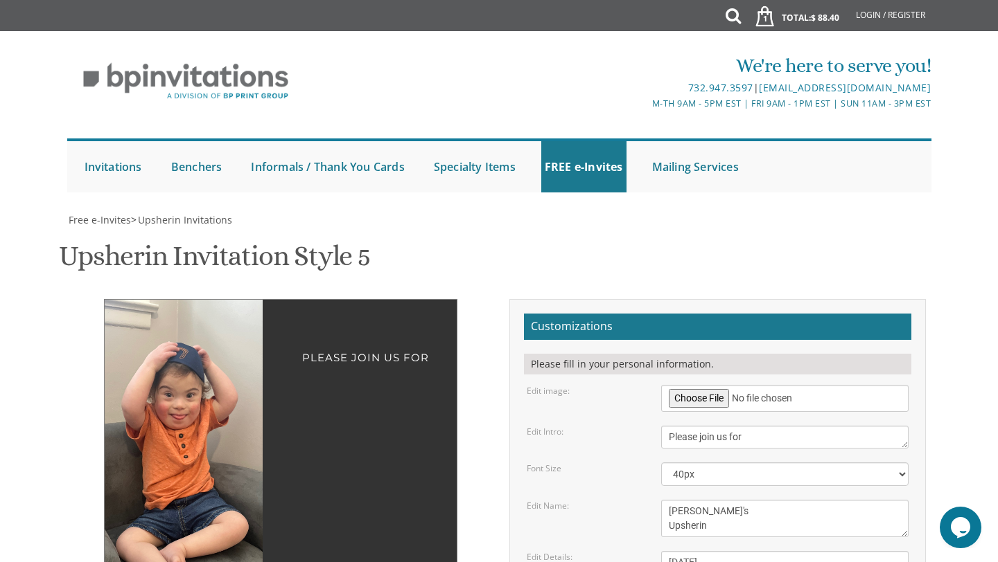
drag, startPoint x: 172, startPoint y: 355, endPoint x: 107, endPoint y: 350, distance: 65.4
click at [107, 350] on img at bounding box center [172, 478] width 267 height 357
click at [701, 500] on textarea "[PERSON_NAME]'s Upsherin" at bounding box center [785, 518] width 248 height 37
drag, startPoint x: 702, startPoint y: 358, endPoint x: 650, endPoint y: 353, distance: 52.2
click at [650, 500] on div "[PERSON_NAME]'s Upsherin" at bounding box center [784, 518] width 269 height 37
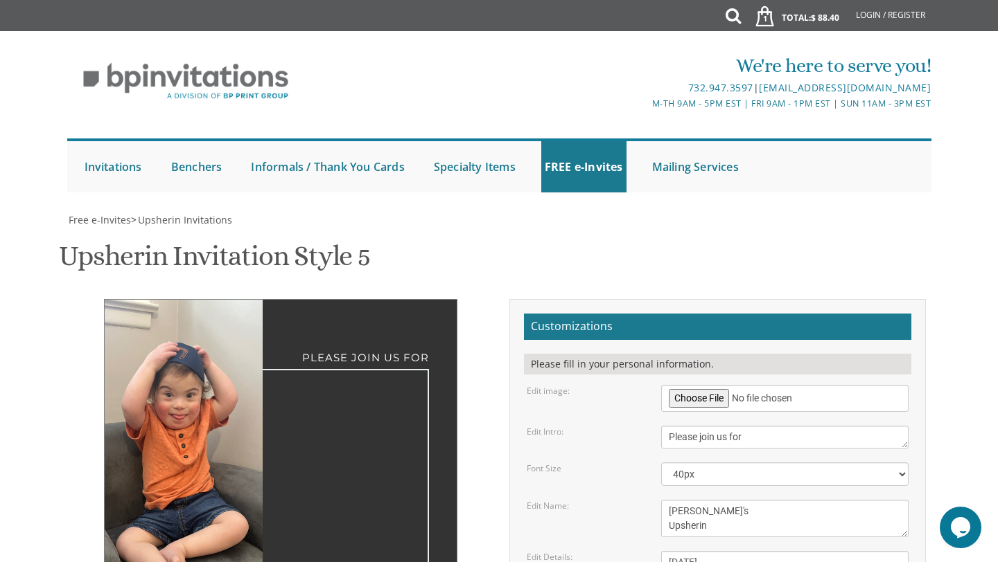
click at [746, 500] on textarea "[PERSON_NAME]'s Upsherin" at bounding box center [785, 518] width 248 height 37
type textarea "[PERSON_NAME]'s Upsherin"
drag, startPoint x: 760, startPoint y: 409, endPoint x: 666, endPoint y: 411, distance: 94.2
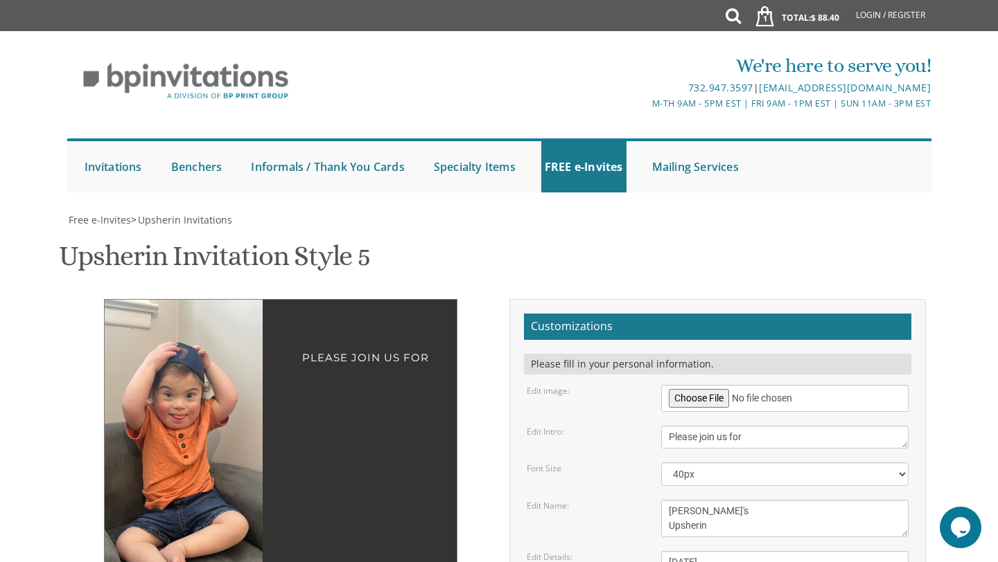
drag, startPoint x: 727, startPoint y: 441, endPoint x: 680, endPoint y: 439, distance: 46.4
drag, startPoint x: 758, startPoint y: 465, endPoint x: 654, endPoint y: 456, distance: 104.2
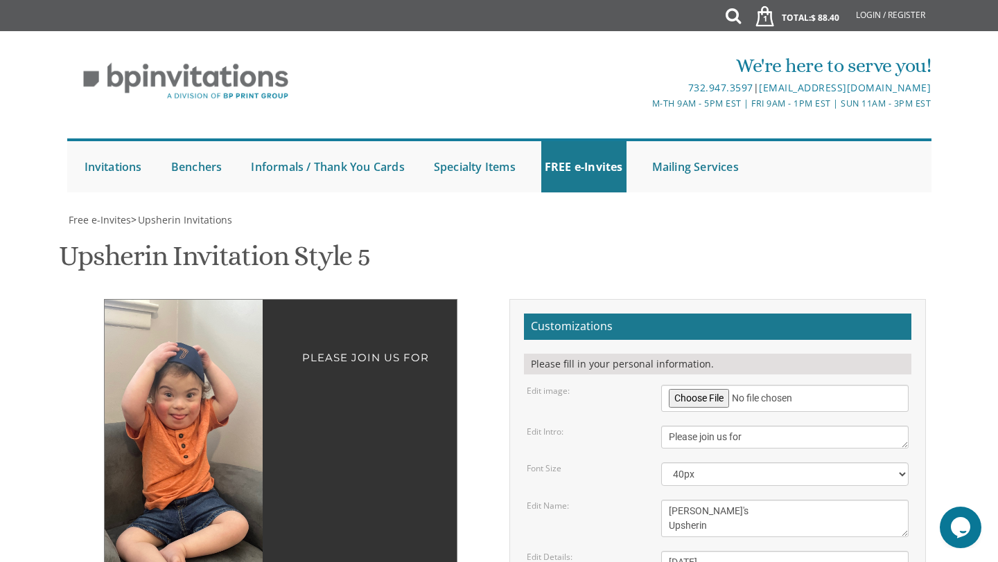
type textarea "Friday, October 3 1:00 pm at Young Israel 2463 S. Green Rd Beachwood, Oh, 44121"
drag, startPoint x: 765, startPoint y: 515, endPoint x: 667, endPoint y: 507, distance: 98.0
type textarea "Paci and Huvi Elbaum"
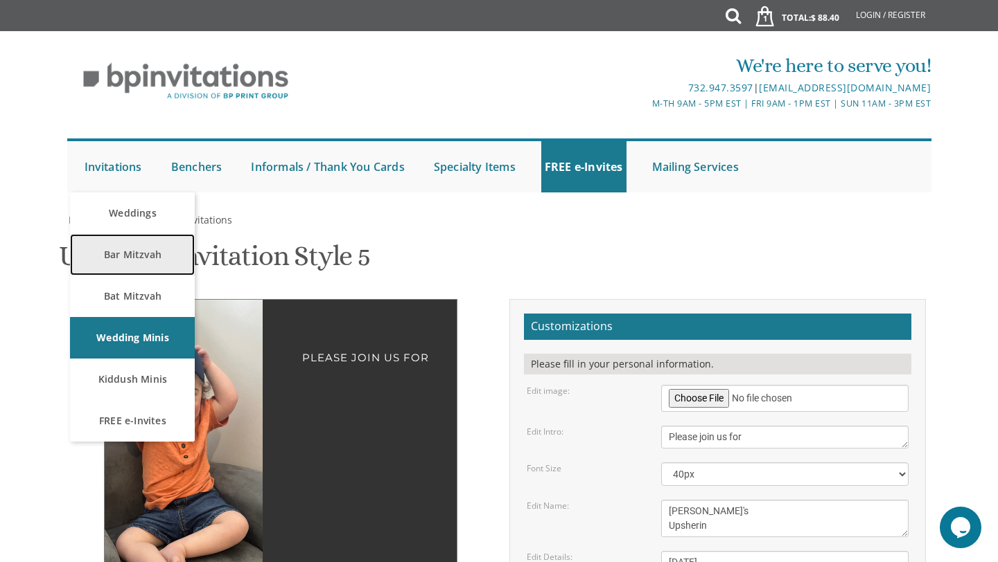
click at [137, 243] on link "Bar Mitzvah" at bounding box center [132, 255] width 125 height 42
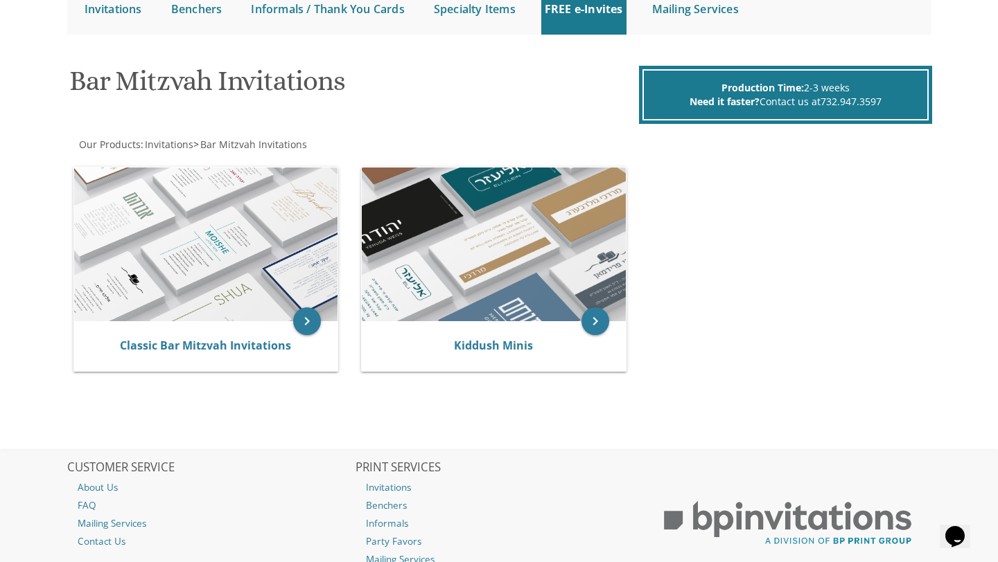
scroll to position [184, 0]
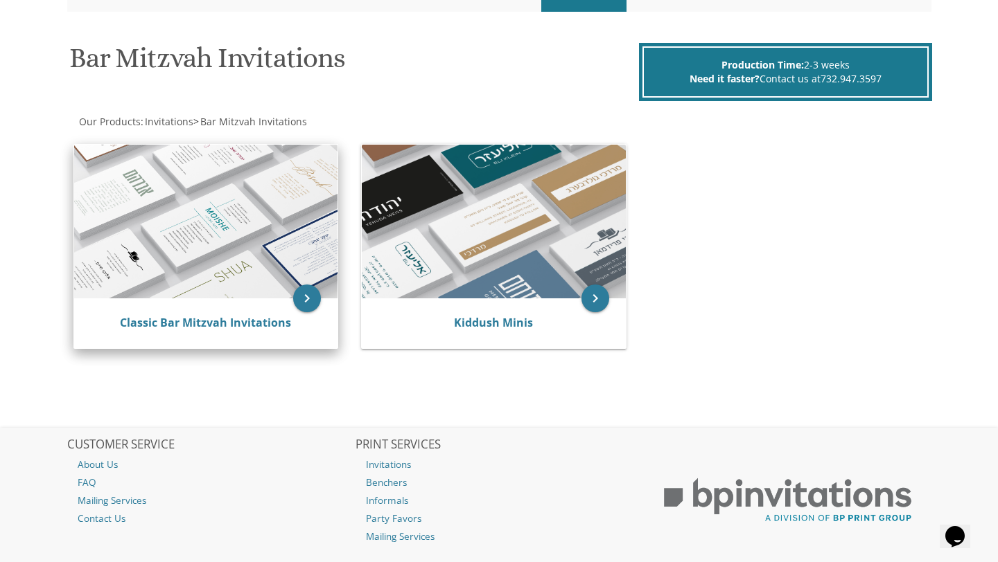
click at [286, 288] on img at bounding box center [206, 222] width 264 height 154
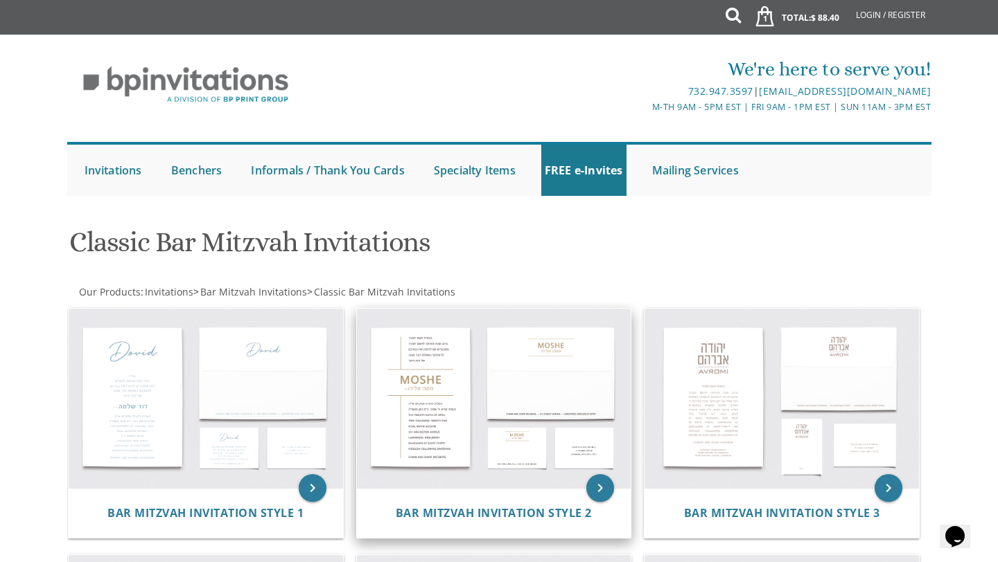
click at [426, 434] on img at bounding box center [494, 399] width 274 height 180
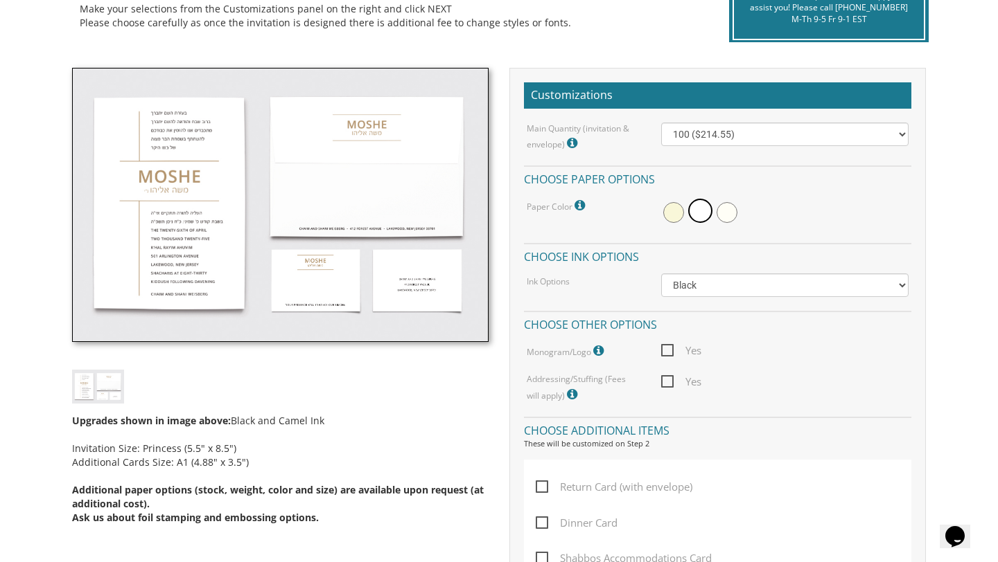
scroll to position [346, 0]
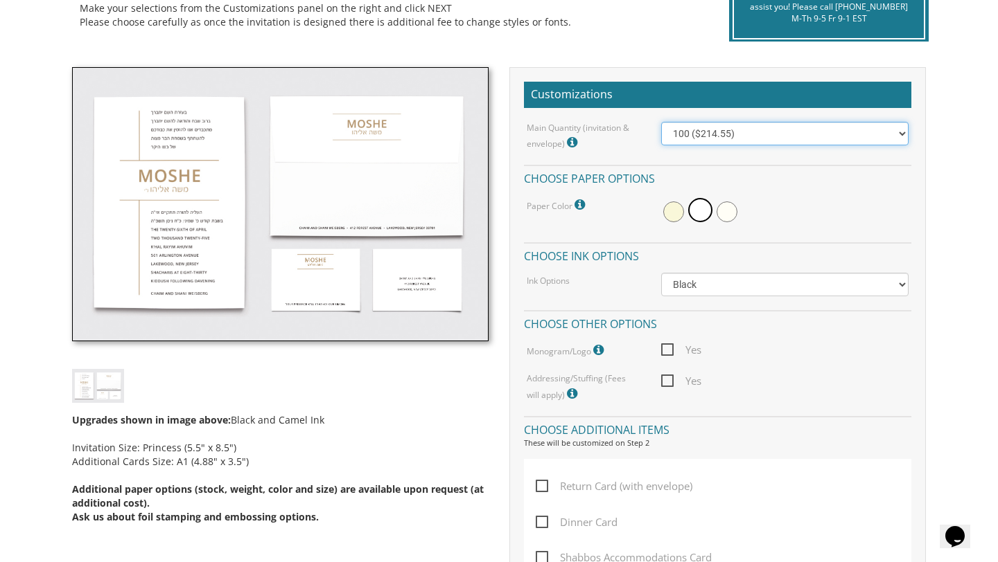
click at [752, 132] on select "100 ($214.55) 200 ($254.60) 300 ($294.25) 400 ($333.55) 500 ($373.90) 600 ($413…" at bounding box center [785, 134] width 248 height 24
select select "300"
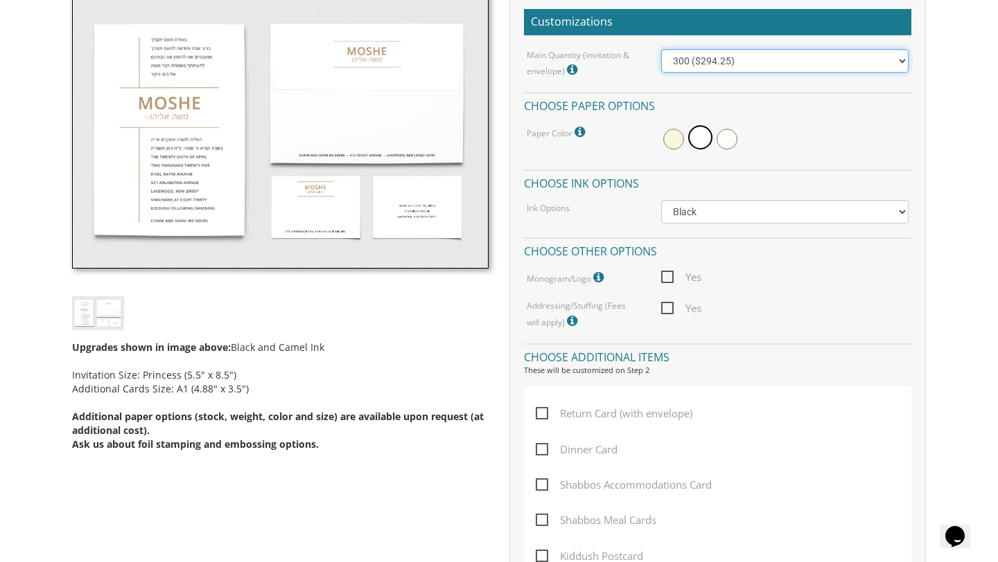
scroll to position [420, 0]
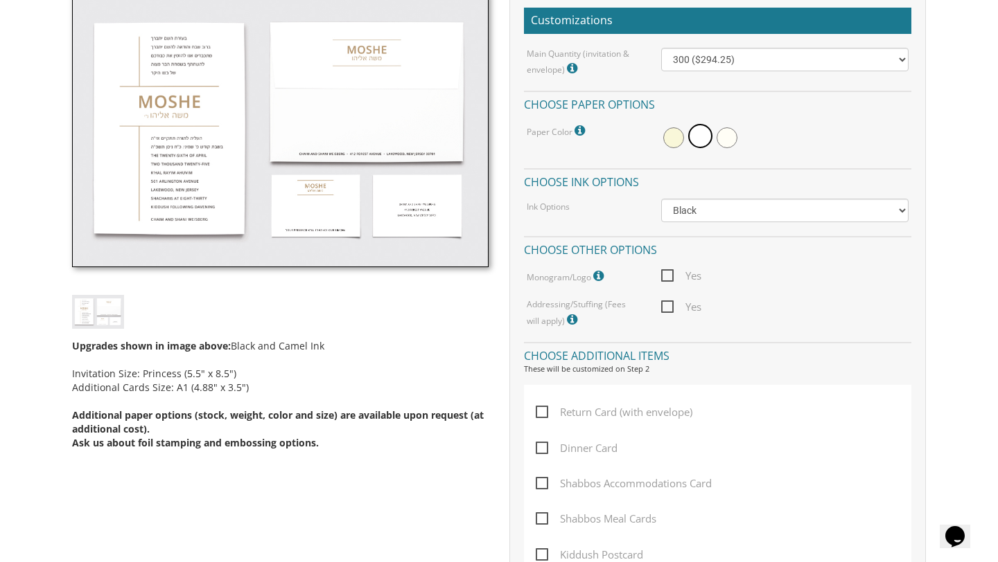
click at [567, 317] on icon at bounding box center [574, 320] width 14 height 12
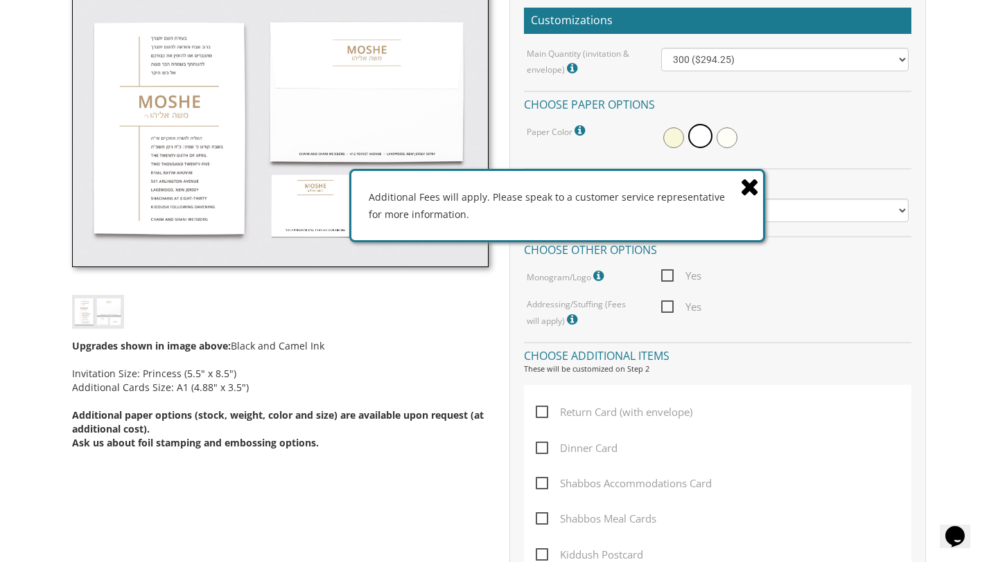
click at [576, 318] on label "Addressing/Stuffing (Fees will apply) Additional Fees will apply. Please speak …" at bounding box center [583, 314] width 114 height 30
click at [754, 187] on icon at bounding box center [749, 187] width 19 height 24
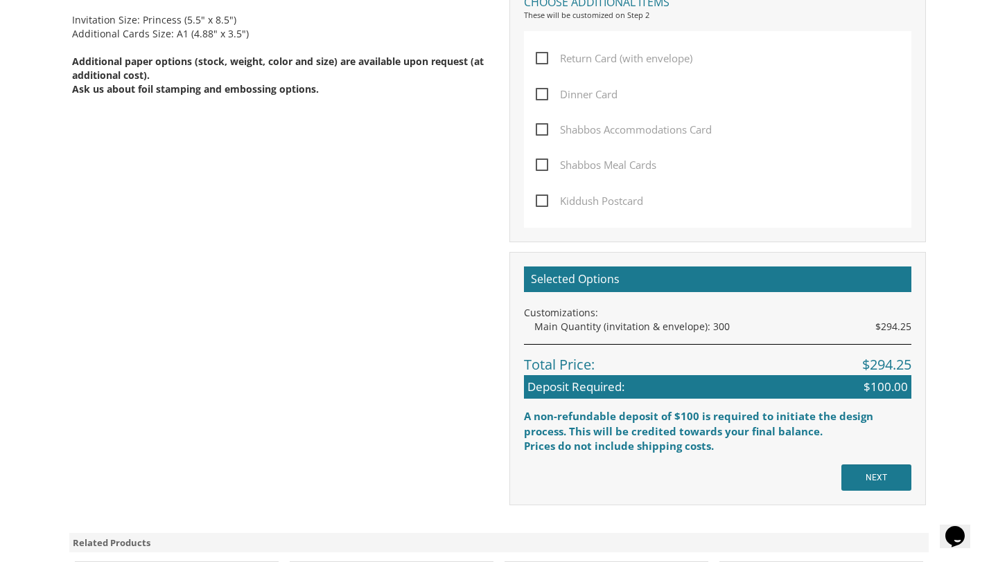
scroll to position [773, 0]
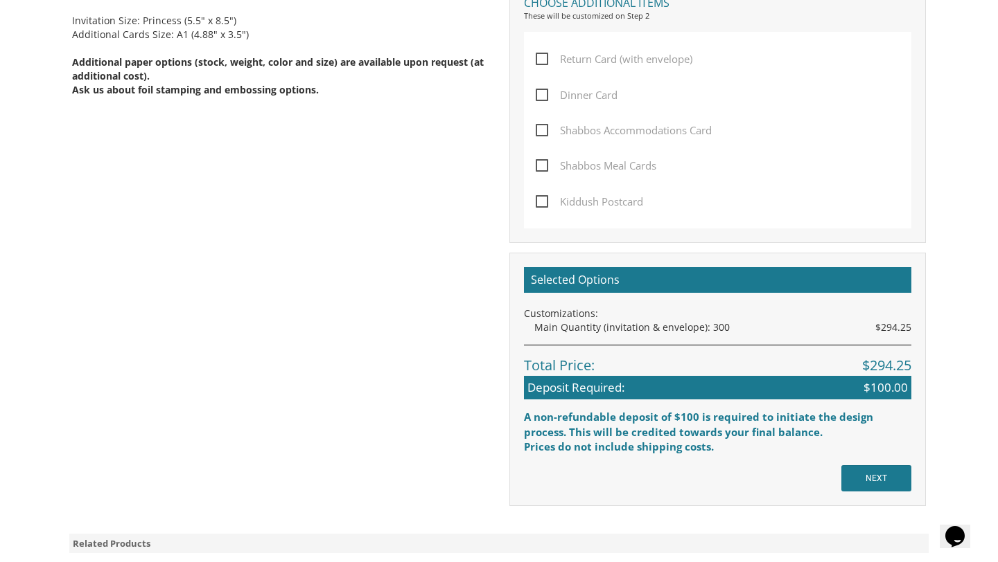
click at [543, 93] on span "Dinner Card" at bounding box center [576, 95] width 82 height 17
click at [543, 93] on input "Dinner Card" at bounding box center [539, 93] width 9 height 9
checkbox input "true"
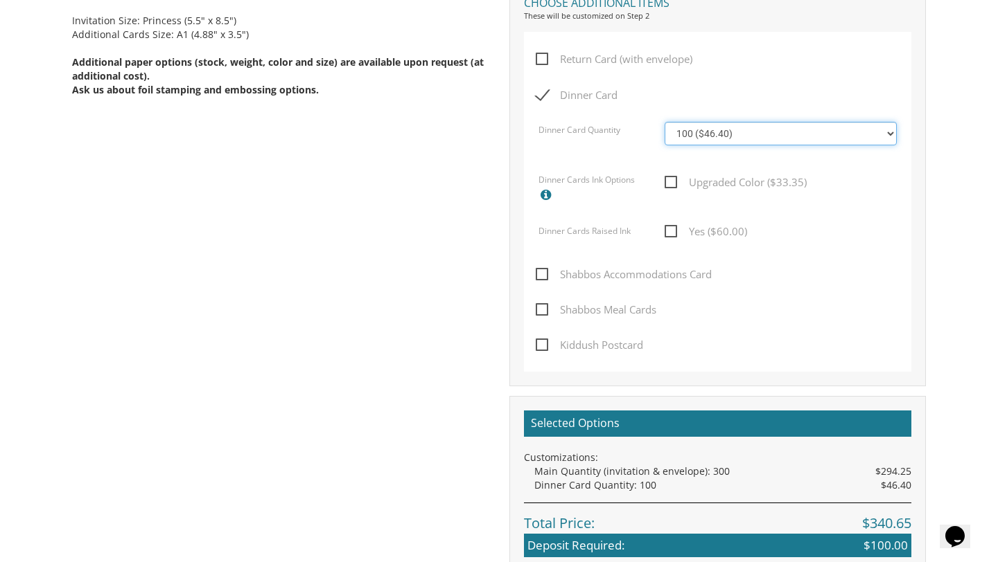
click at [734, 137] on select "100 ($46.40) 200 ($55.20) 300 ($61.85) 400 ($70.60) 500 ($77.20) 600 ($85.95) 7…" at bounding box center [780, 134] width 232 height 24
select select "300"
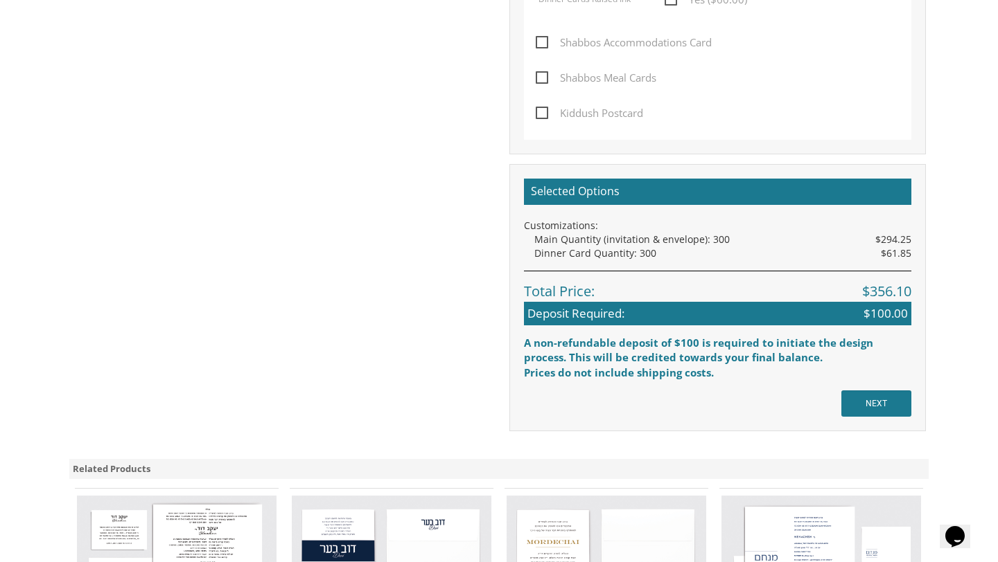
scroll to position [1009, 0]
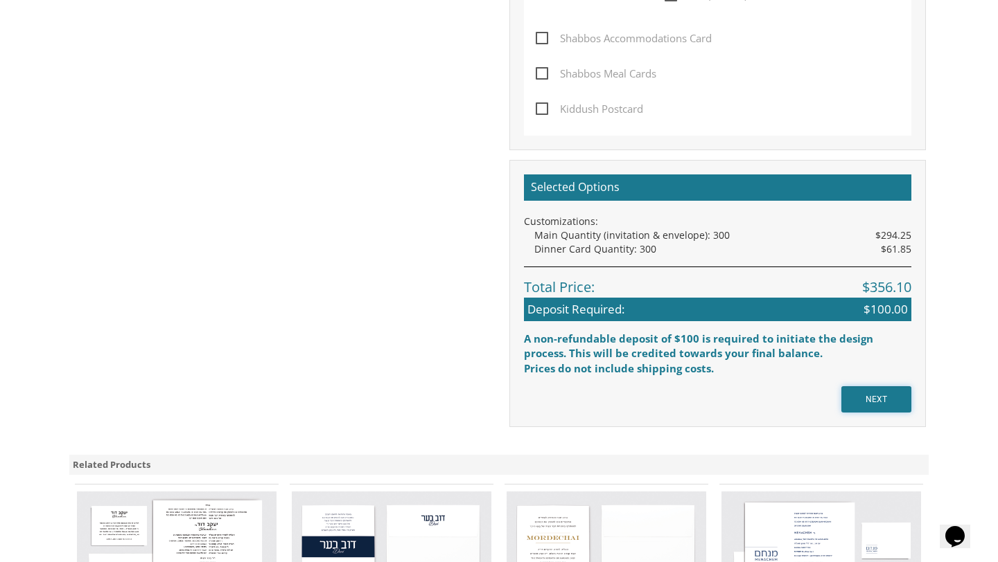
click at [842, 396] on input "NEXT" at bounding box center [876, 400] width 70 height 26
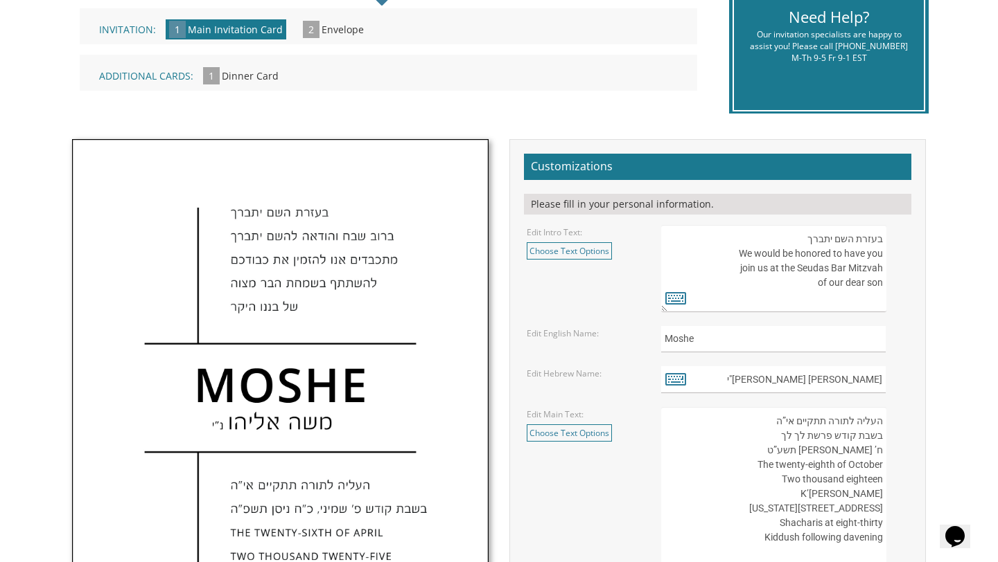
scroll to position [341, 0]
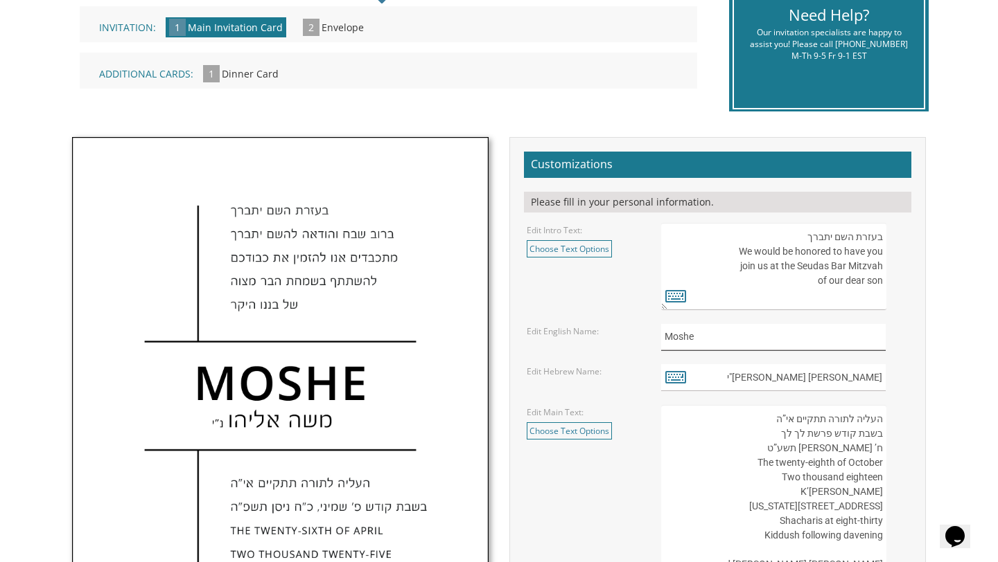
click at [701, 336] on input "Moshe" at bounding box center [773, 337] width 225 height 27
type input "Zeli"
click at [834, 380] on input "משה אליהו נ"י" at bounding box center [773, 377] width 225 height 27
drag, startPoint x: 834, startPoint y: 380, endPoint x: 883, endPoint y: 380, distance: 49.2
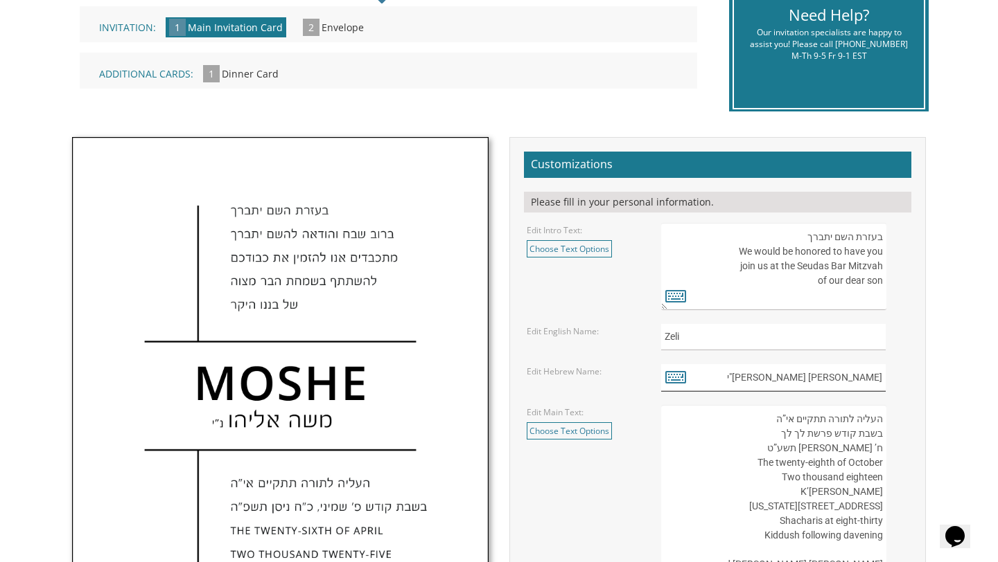
click at [883, 380] on input "משה אליהו נ"י" at bounding box center [773, 377] width 225 height 27
click at [671, 377] on icon at bounding box center [675, 376] width 21 height 19
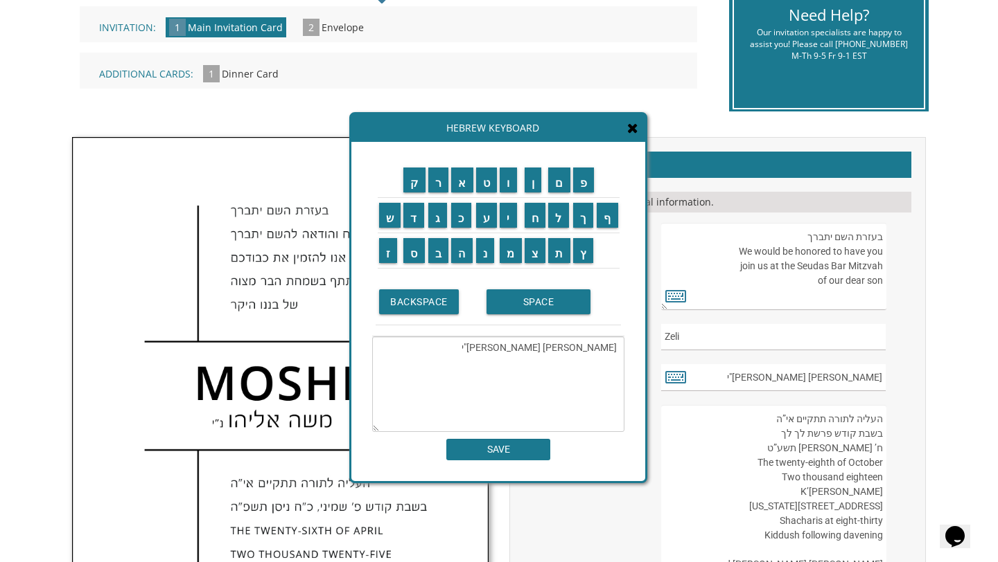
drag, startPoint x: 570, startPoint y: 351, endPoint x: 617, endPoint y: 350, distance: 46.4
click at [617, 350] on textarea "משה אליהו נ"י" at bounding box center [498, 385] width 252 height 96
click at [515, 256] on input "מ" at bounding box center [510, 250] width 22 height 25
click at [567, 345] on textarea "משה אליהו נ"י" at bounding box center [498, 385] width 252 height 96
click at [571, 348] on textarea "משה אליהו נ"י" at bounding box center [498, 385] width 252 height 96
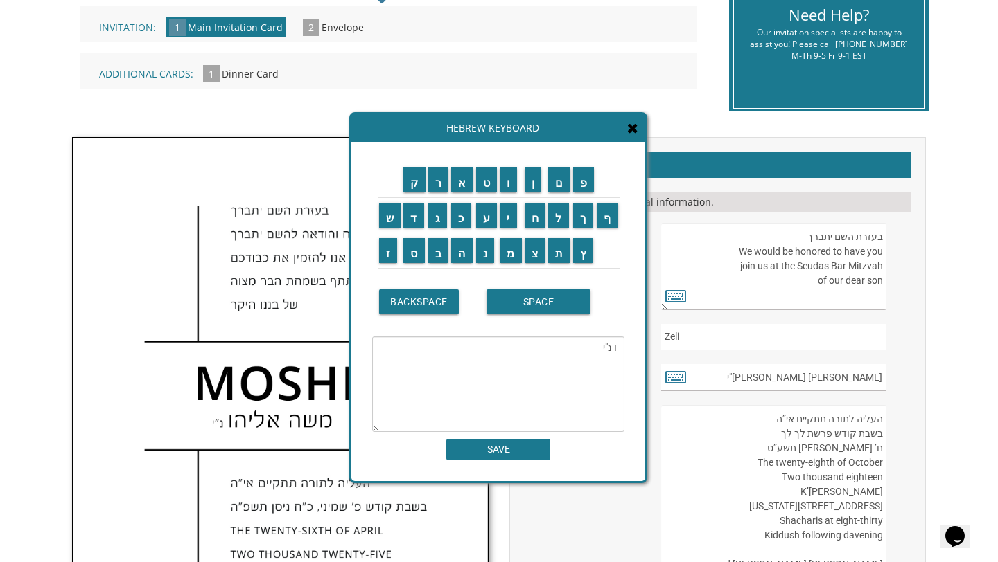
click at [614, 346] on textarea "ו נ"י" at bounding box center [498, 385] width 252 height 96
click at [511, 256] on input "מ" at bounding box center [510, 250] width 22 height 25
click at [482, 254] on input "נ" at bounding box center [485, 250] width 19 height 25
click at [539, 217] on input "ח" at bounding box center [534, 215] width 21 height 25
click at [558, 188] on input "ם" at bounding box center [559, 180] width 22 height 25
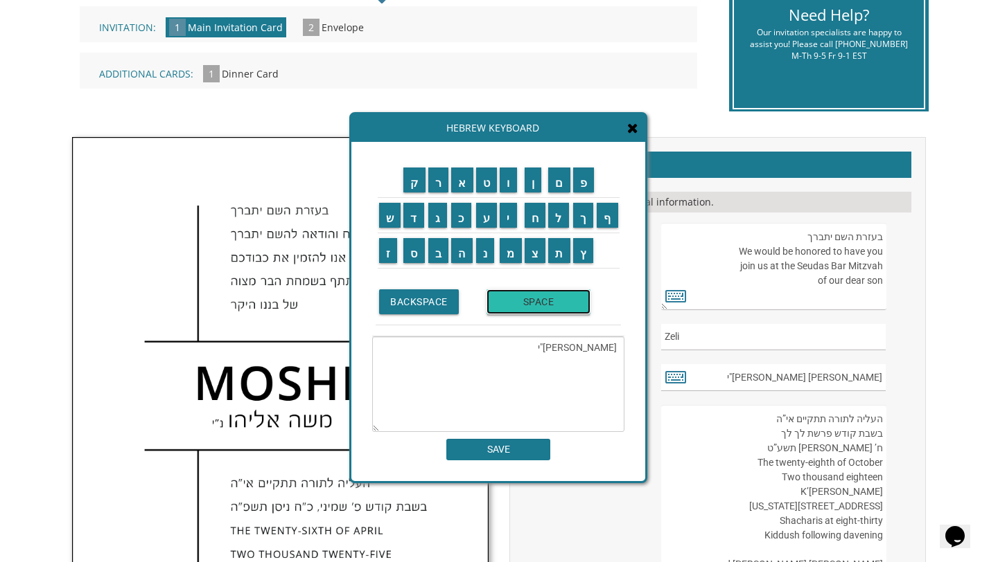
click at [539, 306] on input "SPACE" at bounding box center [538, 302] width 104 height 25
click at [384, 258] on input "ז" at bounding box center [388, 250] width 19 height 25
click at [488, 225] on input "ע" at bounding box center [486, 215] width 21 height 25
click at [560, 231] on td "ל" at bounding box center [559, 215] width 25 height 35
click at [562, 225] on input "ל" at bounding box center [558, 215] width 21 height 25
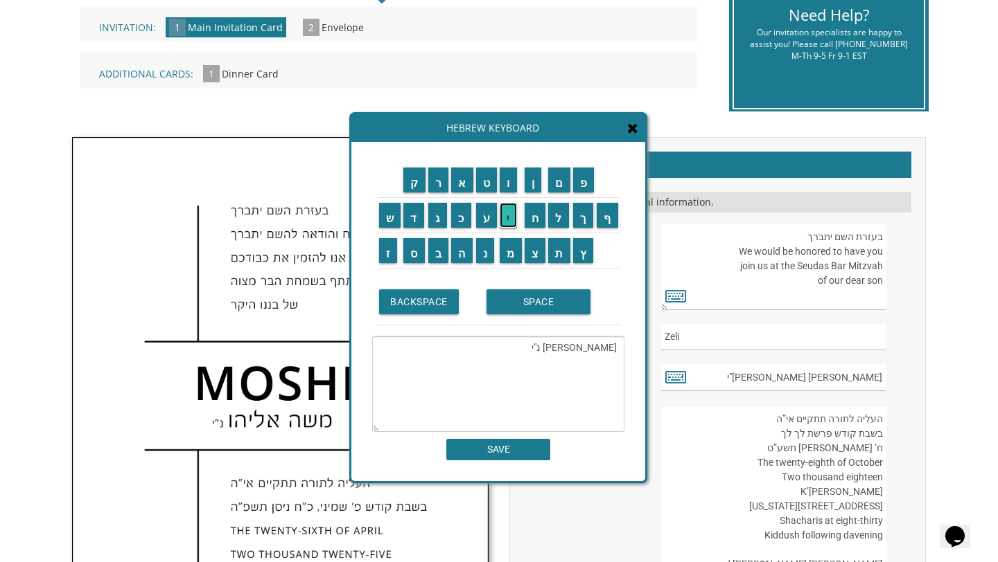
click at [511, 219] on input "י" at bounding box center [507, 215] width 17 height 25
click at [432, 218] on input "ג" at bounding box center [437, 215] width 19 height 25
click at [518, 301] on input "SPACE" at bounding box center [538, 302] width 104 height 25
click at [389, 215] on input "ש" at bounding box center [390, 215] width 22 height 25
click at [512, 258] on input "מ" at bounding box center [510, 250] width 22 height 25
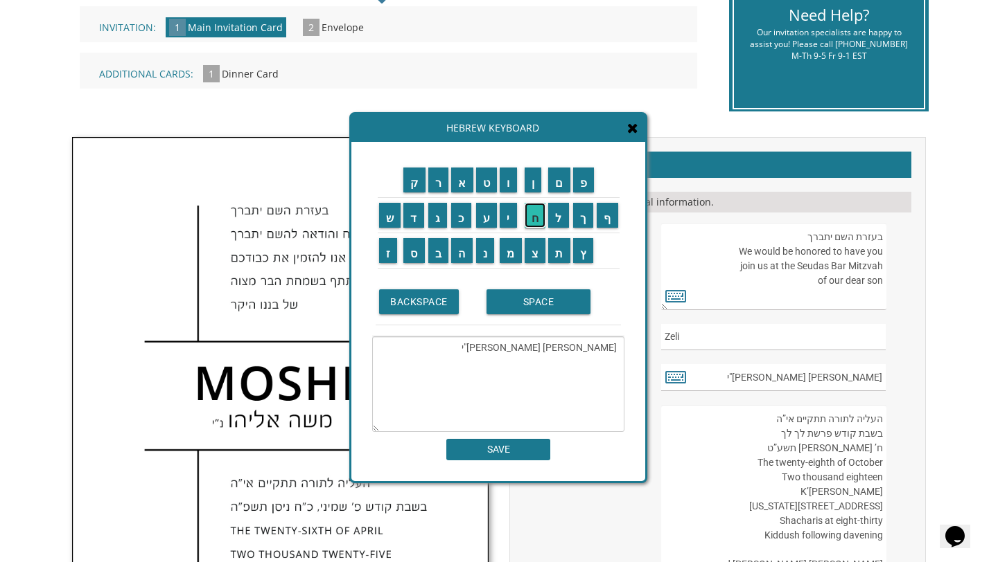
click at [535, 225] on input "ח" at bounding box center [534, 215] width 21 height 25
click at [462, 253] on input "ה" at bounding box center [461, 250] width 21 height 25
type textarea "מנחם זעליג שמחה נ"י"
click at [494, 452] on input "SAVE" at bounding box center [498, 449] width 104 height 21
type input "מנחם זעליג שמחה נ"י"
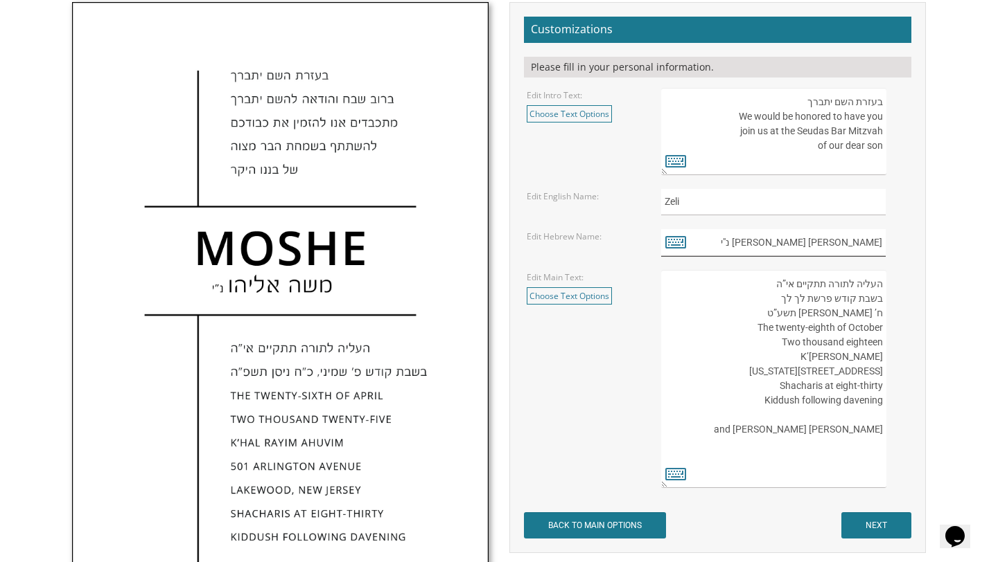
scroll to position [483, 0]
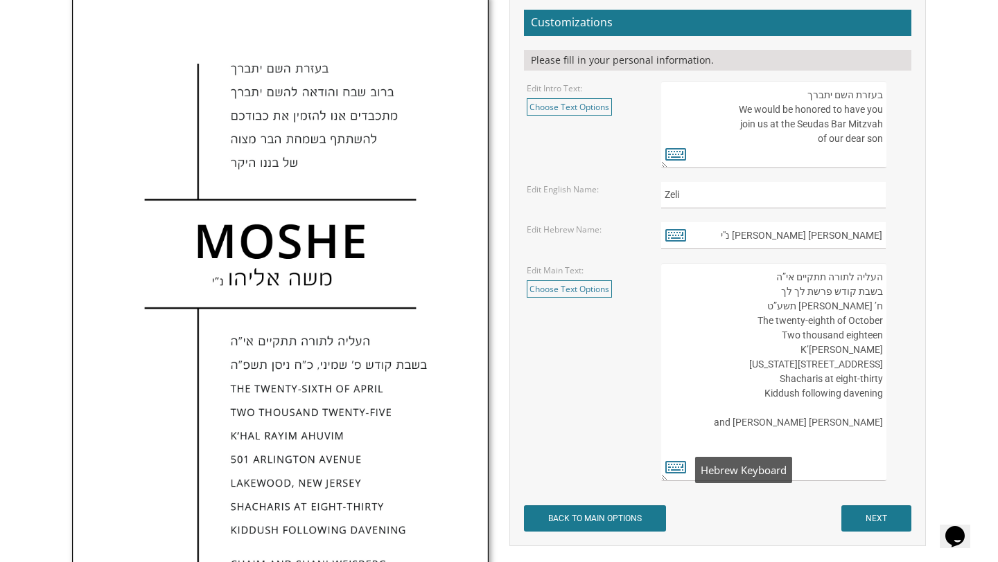
click at [673, 477] on textarea "העליה לתורה תתקיים אי”ה בשבת קודש פרשת לך לך ח’ חשון תשע”ט The twenty-eighth of…" at bounding box center [773, 372] width 225 height 218
click at [673, 466] on icon at bounding box center [675, 466] width 21 height 19
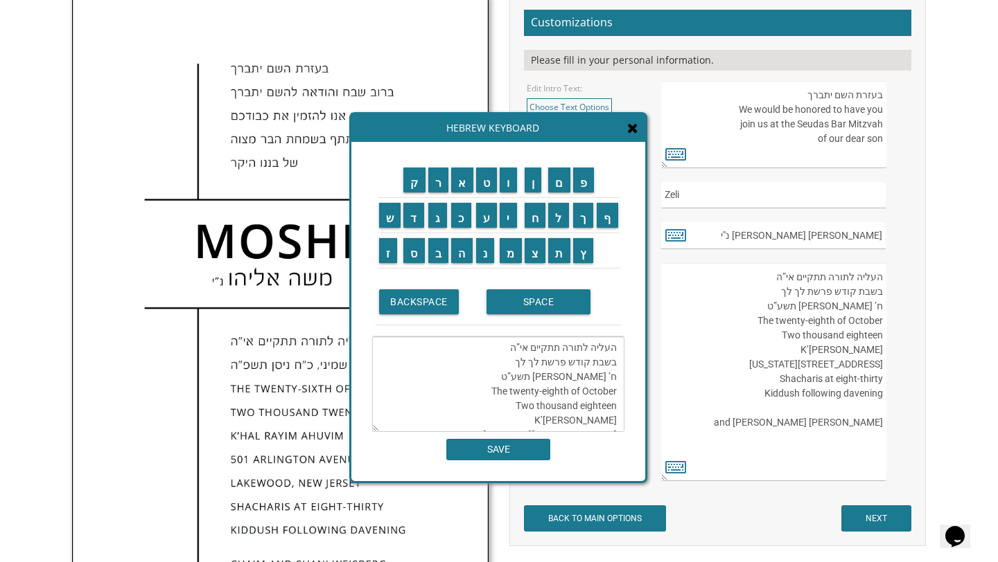
click at [509, 362] on textarea "העליה לתורה תתקיים אי”ה בשבת קודש פרשת לך לך ח’ חשון תשע”ט The twenty-eighth of…" at bounding box center [498, 385] width 252 height 96
click at [506, 178] on input "ו" at bounding box center [507, 180] width 17 height 25
click at [505, 212] on input "י" at bounding box center [507, 215] width 17 height 25
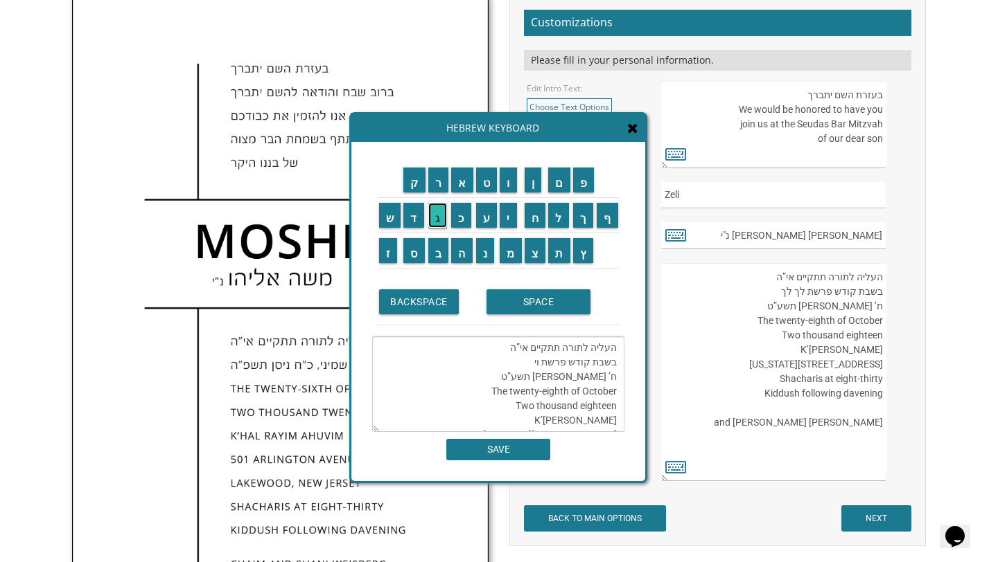
click at [436, 224] on input "ג" at bounding box center [437, 215] width 19 height 25
click at [391, 218] on input "ש" at bounding box center [390, 215] width 22 height 25
click at [507, 373] on textarea "העליה לתורה תתקיים אי”ה בשבת קודש פרשת ויגש ח’ חשון תשע”ט The twenty-eighth of …" at bounding box center [498, 385] width 252 height 96
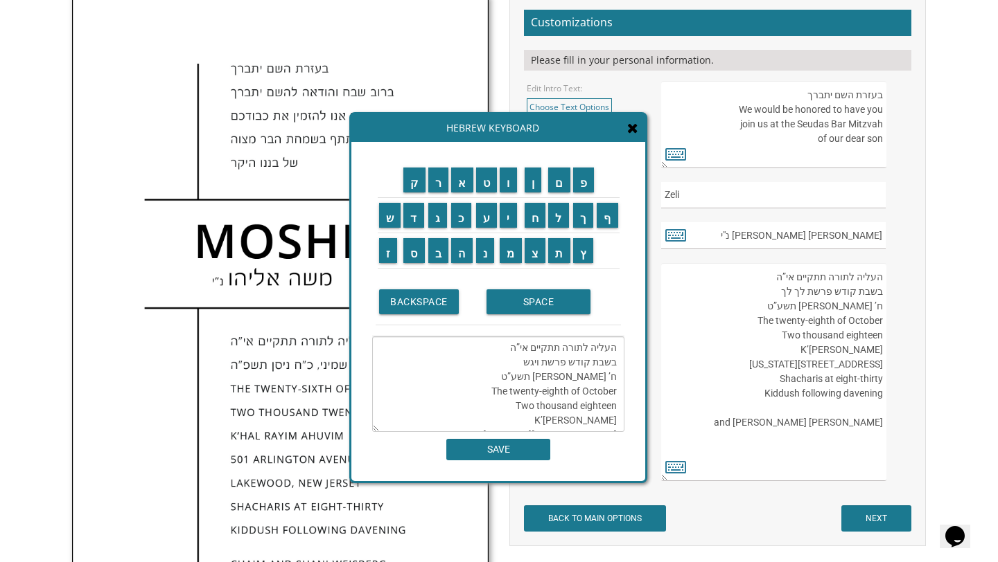
click at [610, 379] on textarea "העליה לתורה תתקיים אי”ה בשבת קודש פרשת ויגש ח’ חשון תשע”ט The twenty-eighth of …" at bounding box center [498, 385] width 252 height 96
click at [616, 379] on textarea "העליה לתורה תתקיים אי”ה בשבת קודש פרשת ויגש ח’ חשון תשע”ט The twenty-eighth of …" at bounding box center [498, 385] width 252 height 96
click at [584, 376] on textarea "העליה לתורה תתקיים אי”ה בשבת קודש פרשת ויגש ח’ חשון תשע”ט The twenty-eighth of …" at bounding box center [498, 385] width 252 height 96
click at [387, 249] on input "ז" at bounding box center [388, 250] width 19 height 25
click at [488, 190] on input "ט" at bounding box center [486, 180] width 21 height 25
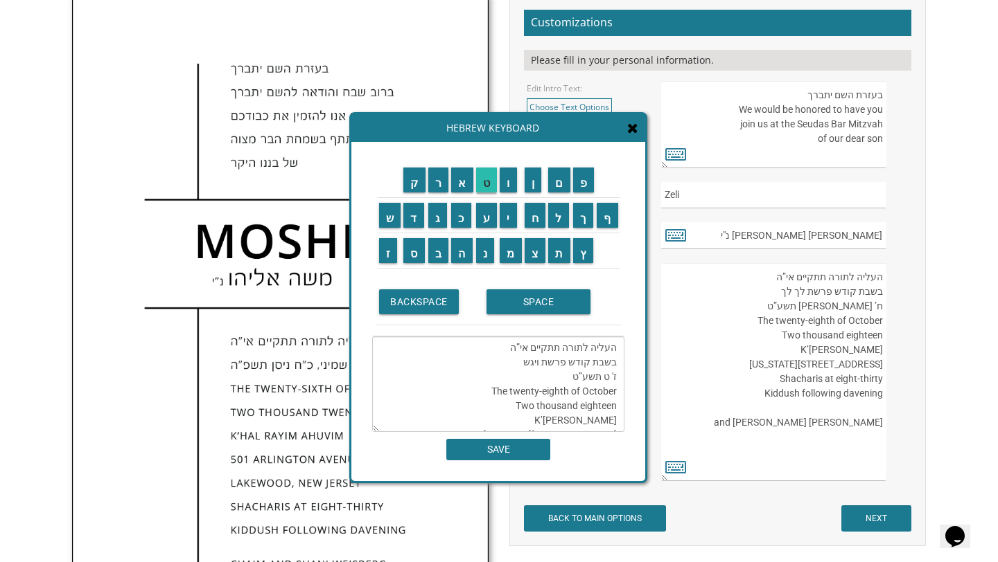
scroll to position [116, 0]
click at [439, 263] on input "ב" at bounding box center [438, 250] width 21 height 25
click at [562, 257] on input "ת" at bounding box center [559, 250] width 22 height 25
click at [566, 379] on textarea "העליה לתורה תתקיים אי”ה בשבת קודש פרשת ויגש ז' טבת תשע”ט The twenty-eighth of O…" at bounding box center [498, 385] width 252 height 96
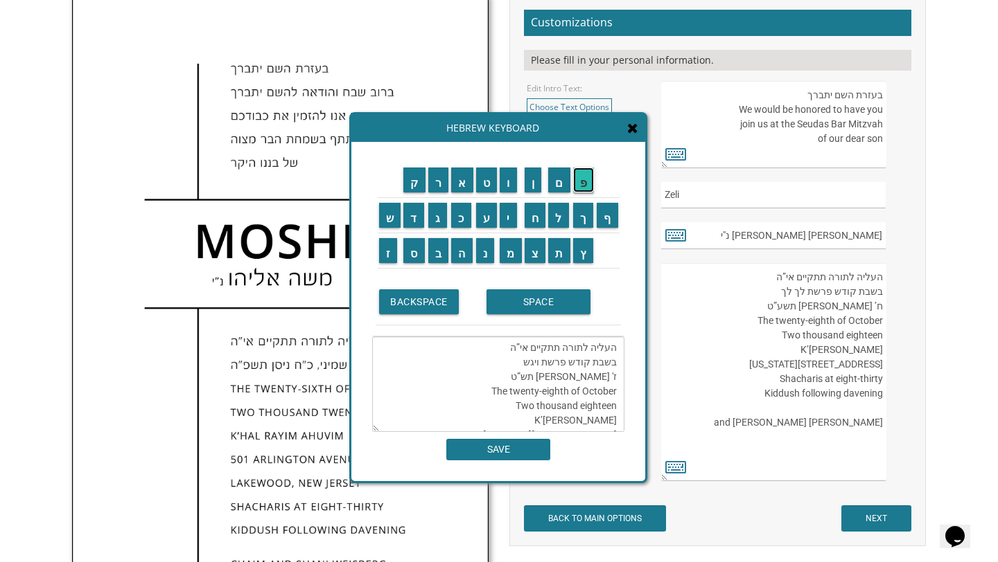
click at [589, 180] on input "פ" at bounding box center [583, 180] width 21 height 25
click at [549, 379] on textarea "העליה לתורה תתקיים אי”ה בשבת קודש פרשת ויגש ז' טבת תשפ”ט The twenty-eighth of O…" at bounding box center [498, 385] width 252 height 96
click at [512, 179] on input "ו" at bounding box center [507, 180] width 17 height 25
click at [504, 369] on textarea "העליה לתורה תתקיים אי”ה בשבת קודש פרשת ויגש ז' טבת תשפ”ו The twenty-eighth of O…" at bounding box center [498, 385] width 252 height 96
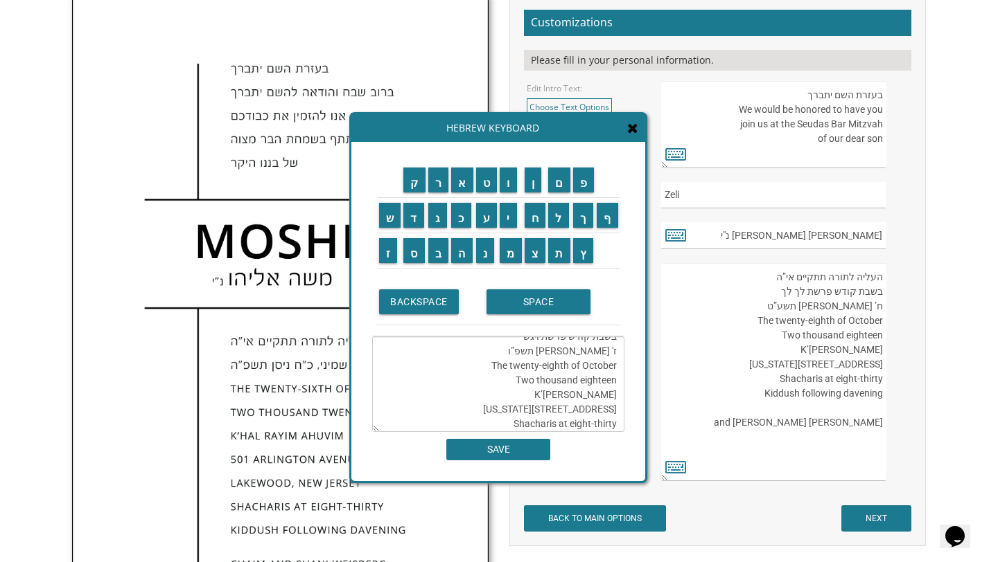
scroll to position [30, 0]
click at [504, 364] on textarea "העליה לתורה תתקיים אי”ה בשבת קודש פרשת ויגש ז' טבת תשפ”ו The twenty-eighth of O…" at bounding box center [498, 385] width 252 height 96
click at [503, 364] on textarea "העליה לתורה תתקיים אי”ה בשבת קודש פרשת ויגש ז' טבת תשפ”ו The twenty-eighth of O…" at bounding box center [498, 385] width 252 height 96
drag, startPoint x: 538, startPoint y: 364, endPoint x: 564, endPoint y: 365, distance: 26.3
click at [564, 365] on textarea "העליה לתורה תתקיים אי”ה בשבת קודש פרשת ויגש ז' טבת תשפ”ו The twenty-eighth of O…" at bounding box center [498, 385] width 252 height 96
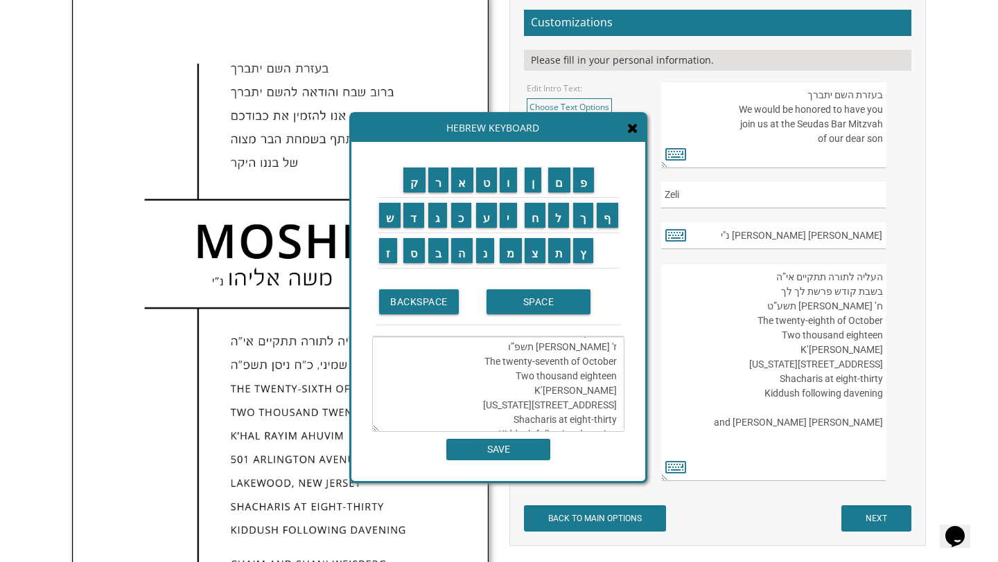
drag, startPoint x: 580, startPoint y: 364, endPoint x: 620, endPoint y: 364, distance: 39.5
click at [620, 364] on textarea "העליה לתורה תתקיים אי”ה בשבת קודש פרשת ויגש ז' טבת תשפ”ו The twenty-seventh of …" at bounding box center [498, 385] width 252 height 96
drag, startPoint x: 578, startPoint y: 378, endPoint x: 619, endPoint y: 378, distance: 40.2
click at [621, 380] on textarea "העליה לתורה תתקיים אי”ה בשבת קודש פרשת ויגש ז' טבת תשפ”ו The twenty-seventh of …" at bounding box center [498, 385] width 252 height 96
drag, startPoint x: 529, startPoint y: 392, endPoint x: 617, endPoint y: 395, distance: 88.7
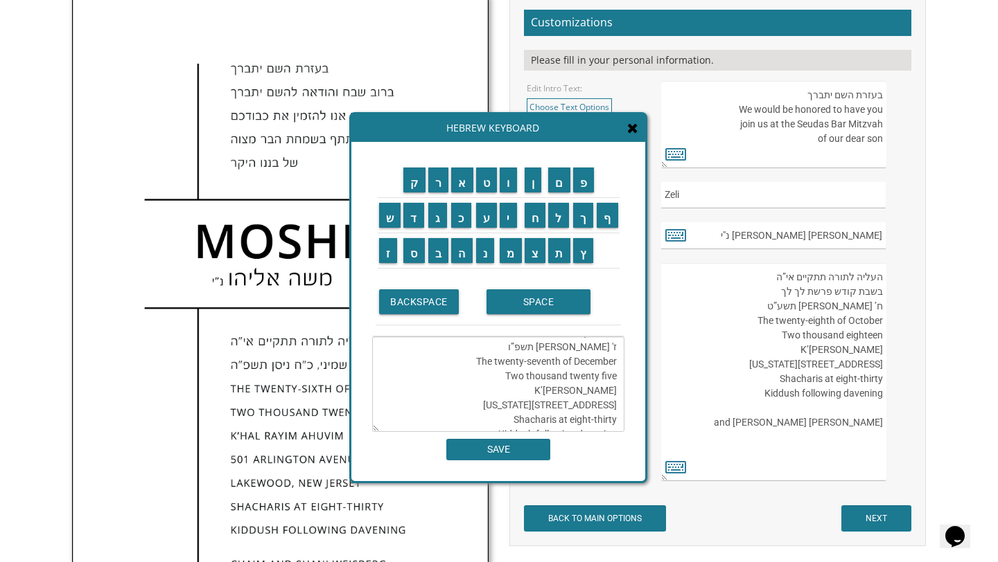
click at [617, 395] on textarea "העליה לתורה תתקיים אי”ה בשבת קודש פרשת ויגש ז' טבת תשפ”ו The twenty-seventh of …" at bounding box center [498, 385] width 252 height 96
drag, startPoint x: 542, startPoint y: 403, endPoint x: 616, endPoint y: 409, distance: 74.3
click at [617, 409] on textarea "העליה לתורה תתקיים אי”ה בשבת קודש פרשת ויגש ז' טבת תשפ”ו The twenty-seventh of …" at bounding box center [498, 385] width 252 height 96
click at [618, 408] on textarea "העליה לתורה תתקיים אי”ה בשבת קודש פרשת ויגש ז' טבת תשפ”ו The twenty-seventh of …" at bounding box center [498, 385] width 252 height 96
click at [502, 416] on textarea "העליה לתורה תתקיים אי”ה בשבת קודש פרשת ויגש ז' טבת תשפ”ו The twenty-seventh of …" at bounding box center [498, 385] width 252 height 96
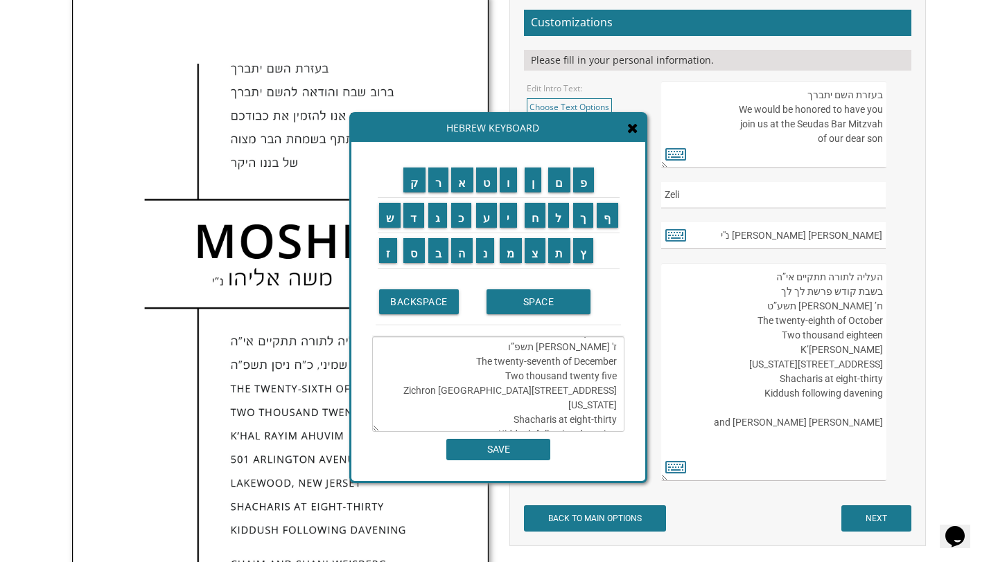
drag, startPoint x: 516, startPoint y: 406, endPoint x: 621, endPoint y: 411, distance: 105.4
click at [621, 411] on textarea "העליה לתורה תתקיים אי”ה בשבת קודש פרשת ויגש ז' טבת תשפ”ו The twenty-seventh of …" at bounding box center [498, 385] width 252 height 96
type textarea "העליה לתורה תתקיים אי”ה בשבת קודש פרשת ויגש ז' טבת תשפ”ו The twenty-seventh of …"
click at [504, 452] on input "SAVE" at bounding box center [498, 449] width 104 height 21
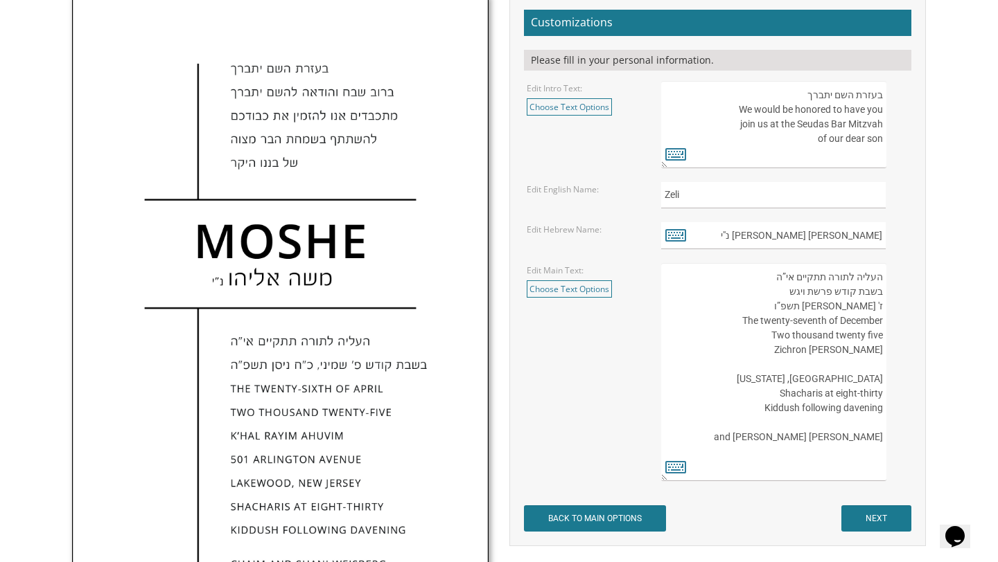
click at [806, 366] on textarea "העליה לתורה תתקיים אי”ה בשבת קודש פרשת לך לך ח’ חשון תשע”ט The twenty-eighth of…" at bounding box center [773, 372] width 225 height 218
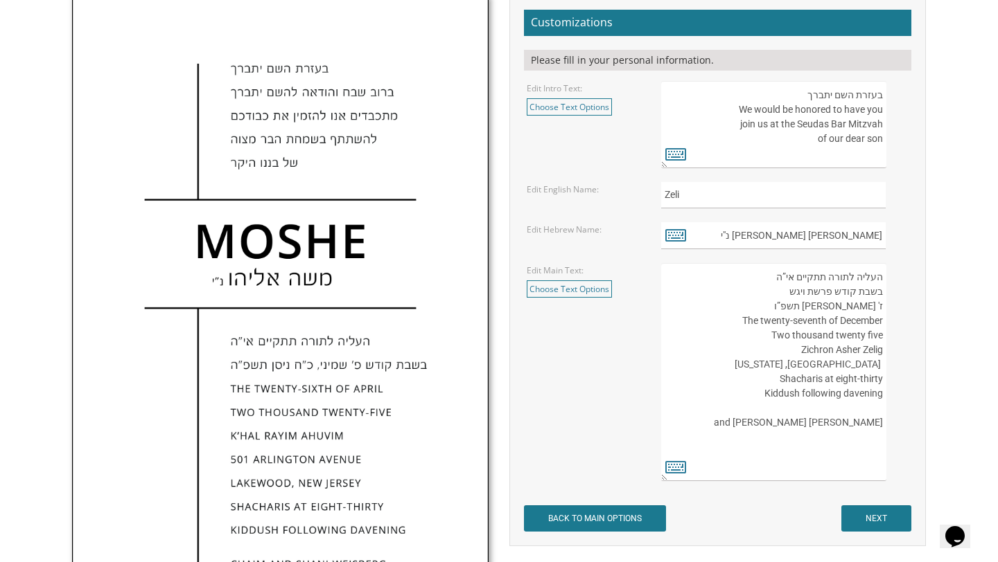
click at [881, 366] on textarea "העליה לתורה תתקיים אי”ה בשבת קודש פרשת לך לך ח’ חשון תשע”ט The twenty-eighth of…" at bounding box center [773, 372] width 225 height 218
click at [855, 362] on textarea "העליה לתורה תתקיים אי”ה בשבת קודש פרשת לך לך ח’ חשון תשע”ט The twenty-eighth of…" at bounding box center [773, 372] width 225 height 218
click at [781, 377] on textarea "העליה לתורה תתקיים אי”ה בשבת קודש פרשת לך לך ח’ חשון תשע”ט The twenty-eighth of…" at bounding box center [773, 372] width 225 height 218
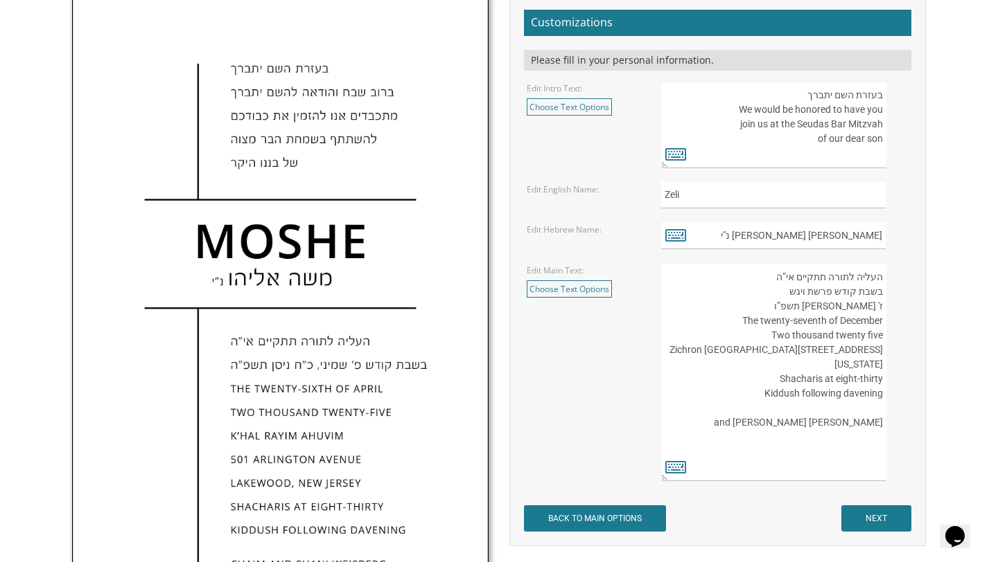
click at [781, 377] on textarea "העליה לתורה תתקיים אי”ה בשבת קודש פרשת לך לך ח’ חשון תשע”ט The twenty-eighth of…" at bounding box center [773, 372] width 225 height 218
click at [774, 373] on textarea "העליה לתורה תתקיים אי”ה בשבת קודש פרשת לך לך ח’ חשון תשע”ט The twenty-eighth of…" at bounding box center [773, 372] width 225 height 218
drag, startPoint x: 781, startPoint y: 424, endPoint x: 892, endPoint y: 427, distance: 111.6
click at [892, 427] on div "העליה לתורה תתקיים אי”ה בשבת קודש פרשת לך לך ח’ חשון תשע”ט The twenty-eighth of…" at bounding box center [785, 372] width 248 height 218
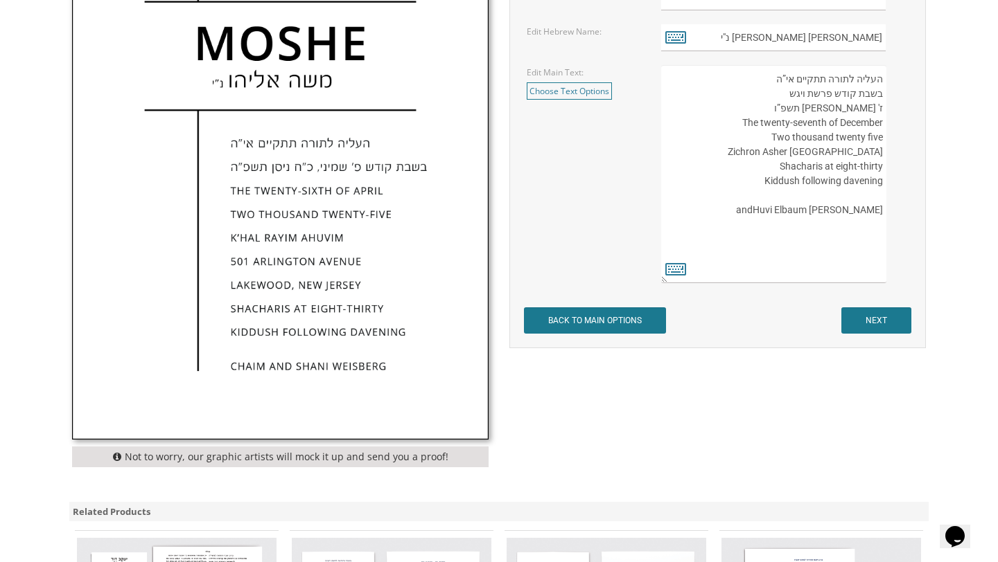
scroll to position [682, 0]
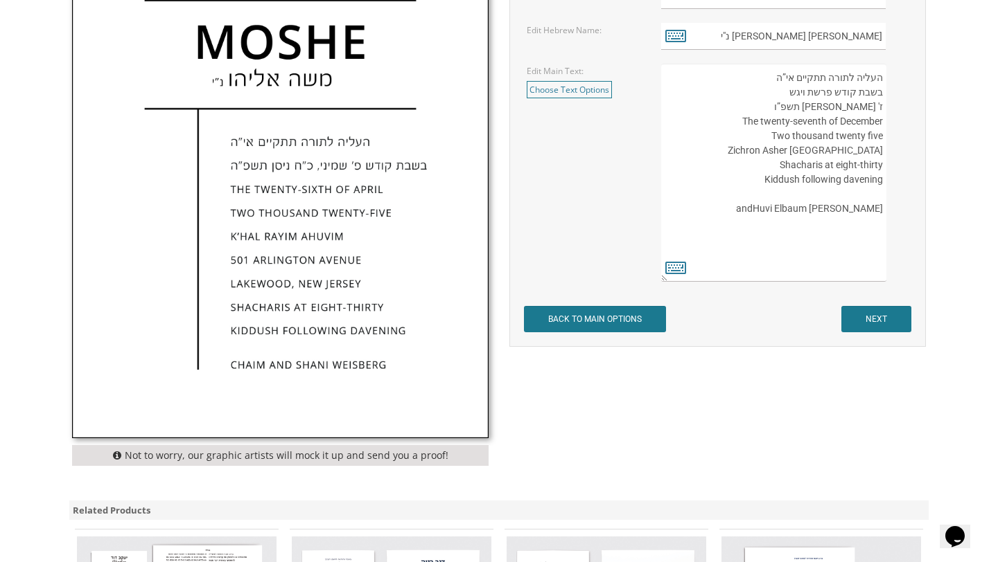
type textarea "העליה לתורה תתקיים אי”ה בשבת קודש פרשת ויגש ז' טבת תשפ”ו The twenty-seventh of …"
click at [874, 319] on input "NEXT" at bounding box center [876, 319] width 70 height 26
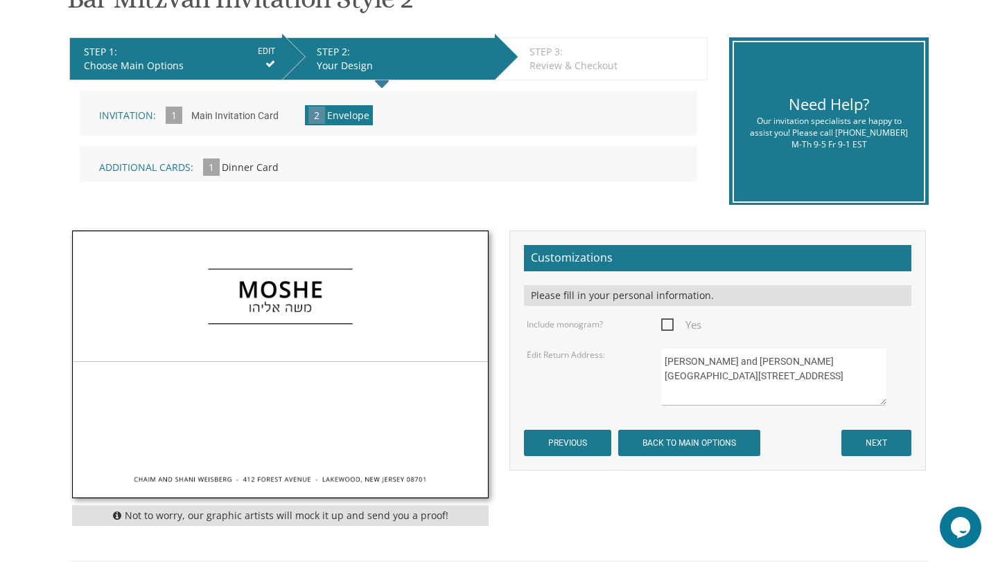
scroll to position [261, 0]
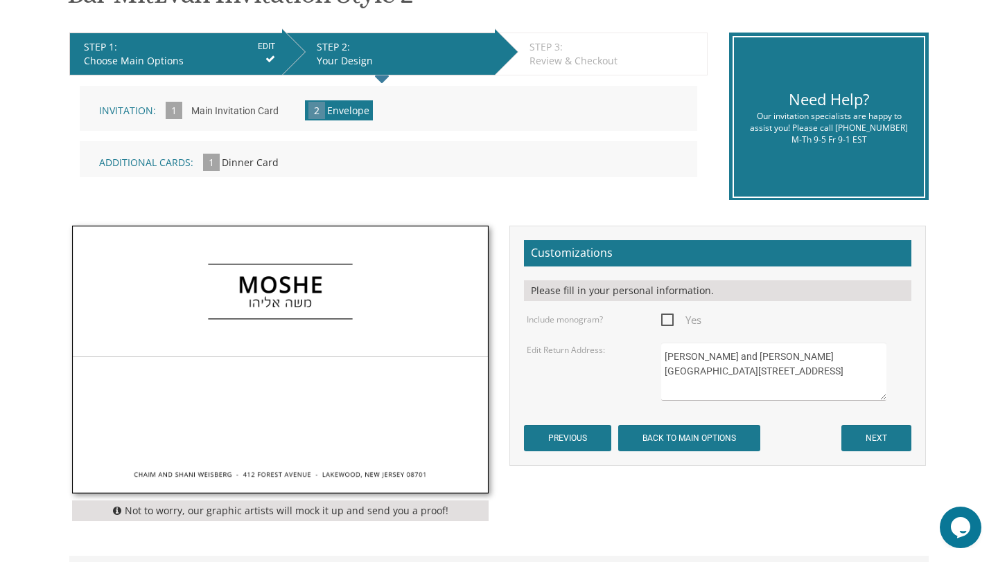
drag, startPoint x: 764, startPoint y: 387, endPoint x: 661, endPoint y: 353, distance: 108.7
click at [661, 353] on textarea "[PERSON_NAME] and [PERSON_NAME][GEOGRAPHIC_DATA][STREET_ADDRESS]" at bounding box center [773, 372] width 225 height 58
type textarea "Paci and [PERSON_NAME] [STREET_ADDRESS][PERSON_NAME]"
click at [870, 427] on input "NEXT" at bounding box center [876, 438] width 70 height 26
